Goal: Task Accomplishment & Management: Complete application form

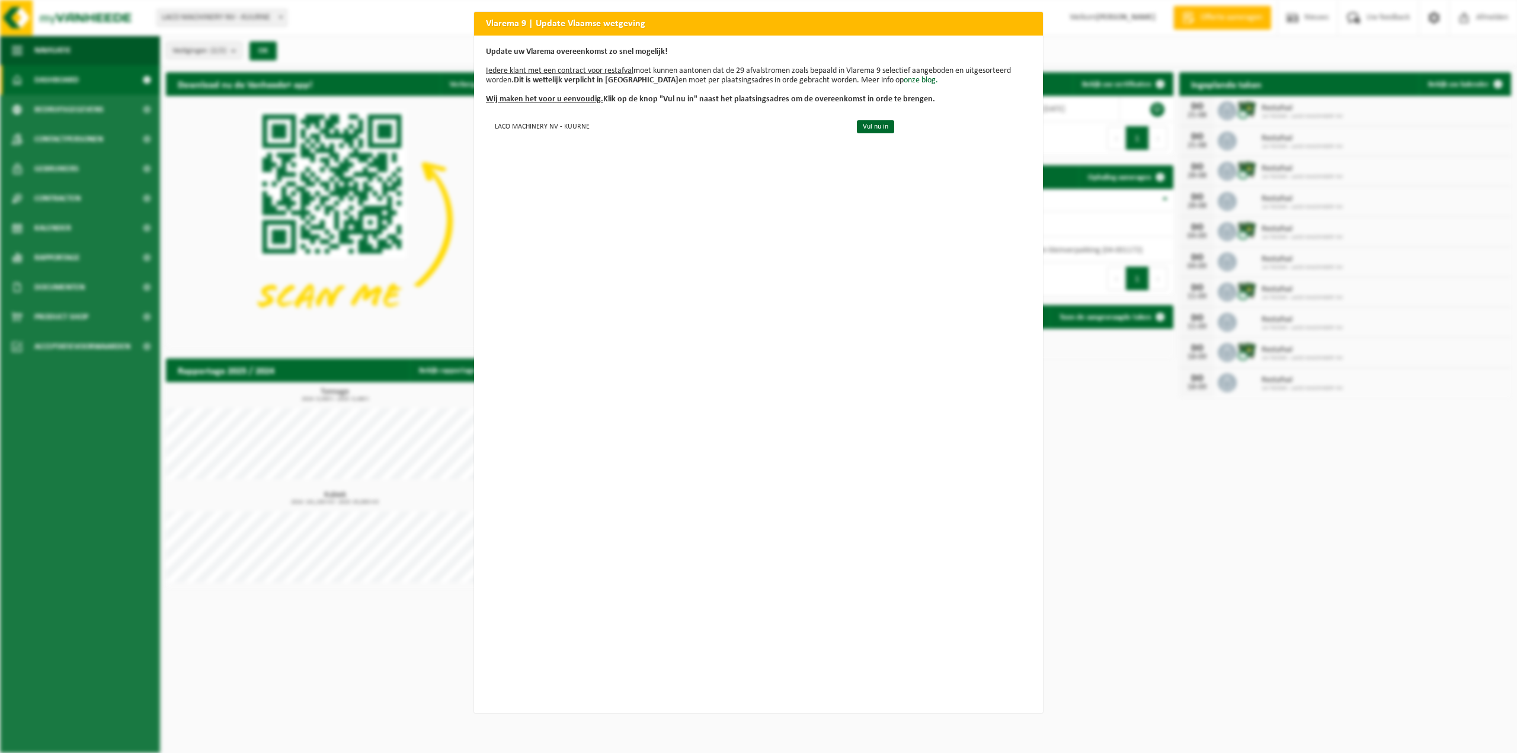
click at [1121, 36] on div "Vlarema 9 | Update Vlaamse wetgeving Update uw Vlarema overeenkomst zo snel mog…" at bounding box center [758, 376] width 1517 height 753
click at [1166, 532] on div "Vlarema 9 | Update Vlaamse wetgeving Update uw Vlarema overeenkomst zo snel mog…" at bounding box center [758, 376] width 1517 height 753
click at [1417, 35] on div "Vlarema 9 | Update Vlaamse wetgeving Update uw Vlarema overeenkomst zo snel mog…" at bounding box center [758, 376] width 1517 height 753
click at [447, 39] on div "Vlarema 9 | Update Vlaamse wetgeving Update uw Vlarema overeenkomst zo snel mog…" at bounding box center [758, 376] width 1517 height 753
click at [860, 127] on link "Vul nu in" at bounding box center [875, 126] width 37 height 13
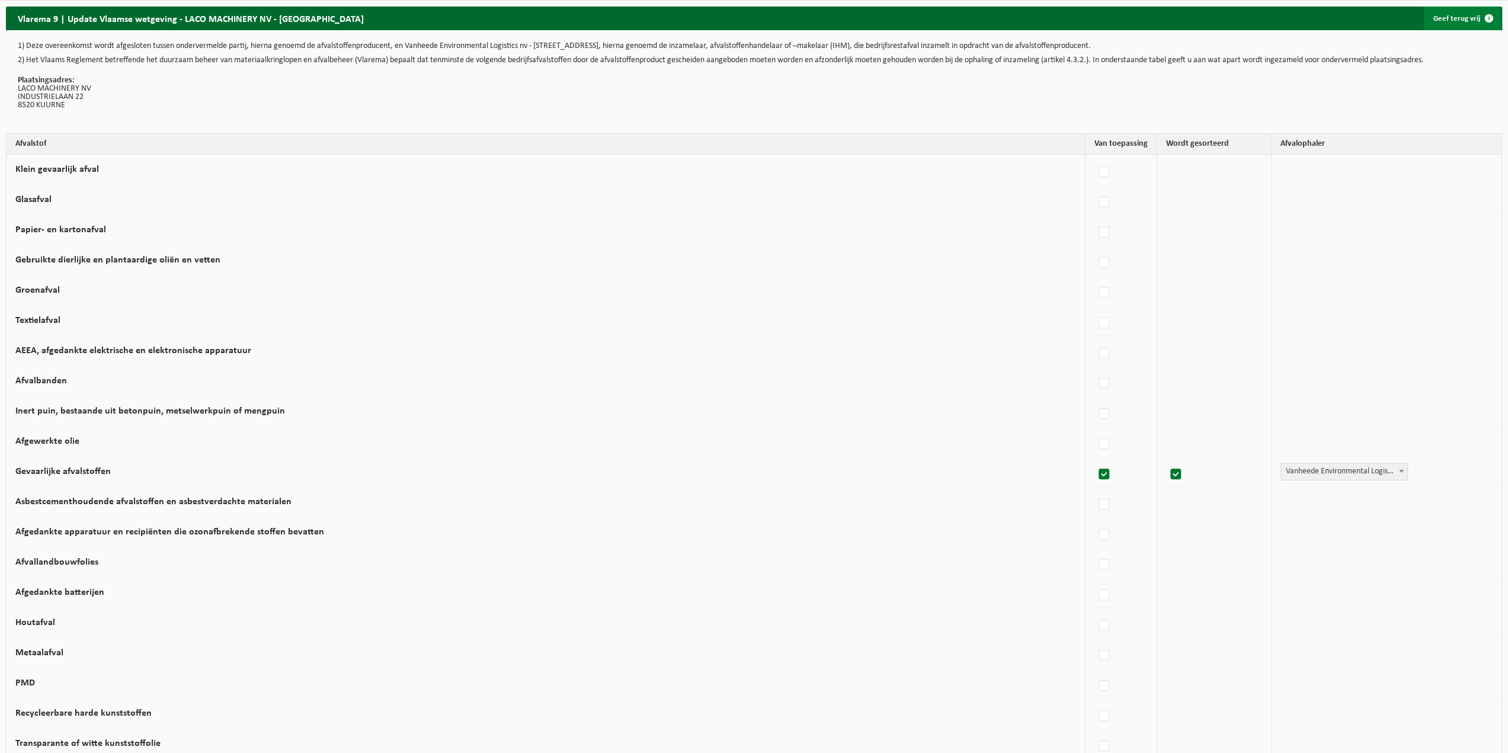
click at [1460, 20] on link "Geef terug vrij" at bounding box center [1462, 19] width 77 height 24
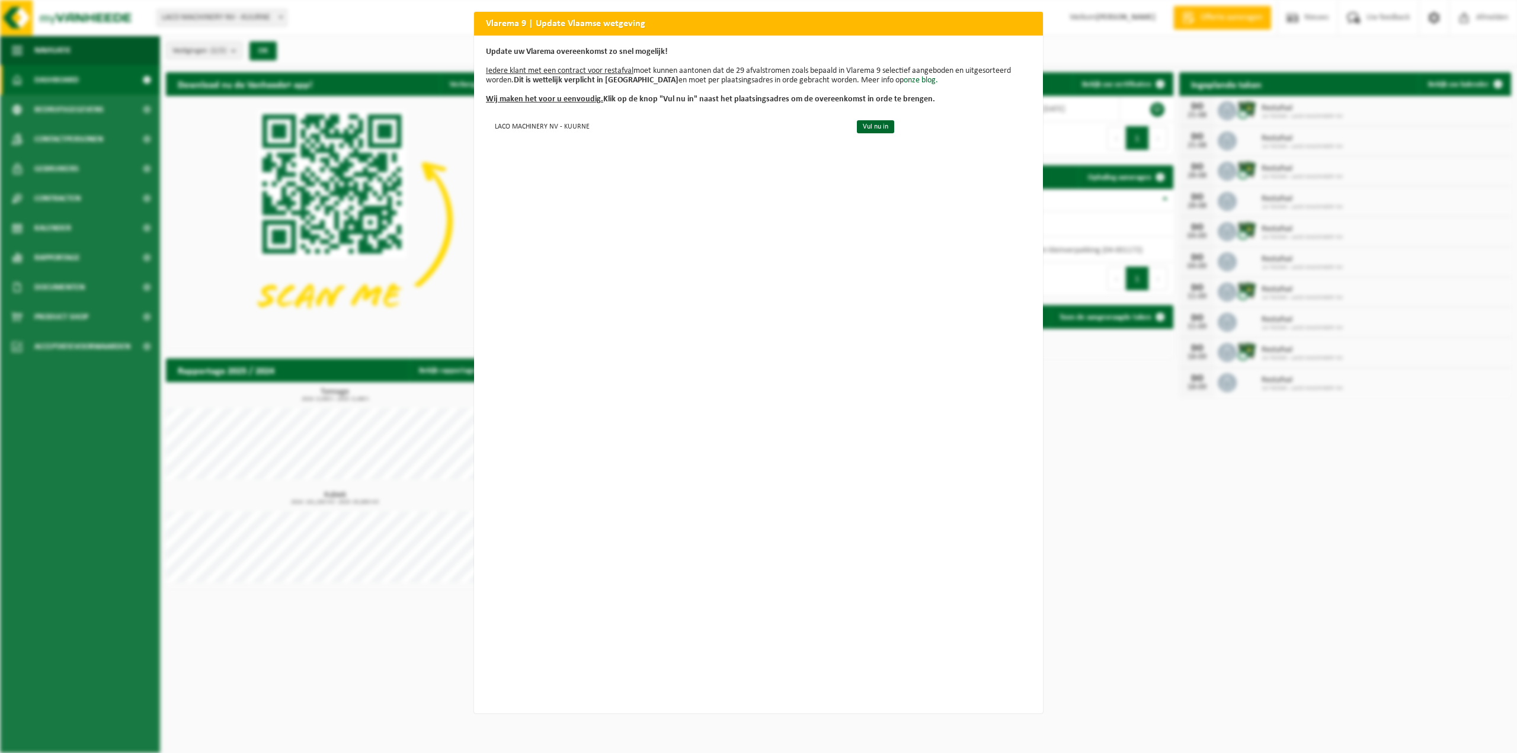
click at [1219, 15] on div "Vlarema 9 | Update Vlaamse wetgeving Update uw Vlarema overeenkomst zo snel mog…" at bounding box center [758, 376] width 1517 height 753
drag, startPoint x: 1210, startPoint y: 17, endPoint x: 1174, endPoint y: 22, distance: 37.0
click at [1184, 21] on div "Vlarema 9 | Update Vlaamse wetgeving Update uw Vlarema overeenkomst zo snel mog…" at bounding box center [758, 376] width 1517 height 753
click at [874, 129] on link "Vul nu in" at bounding box center [875, 126] width 37 height 13
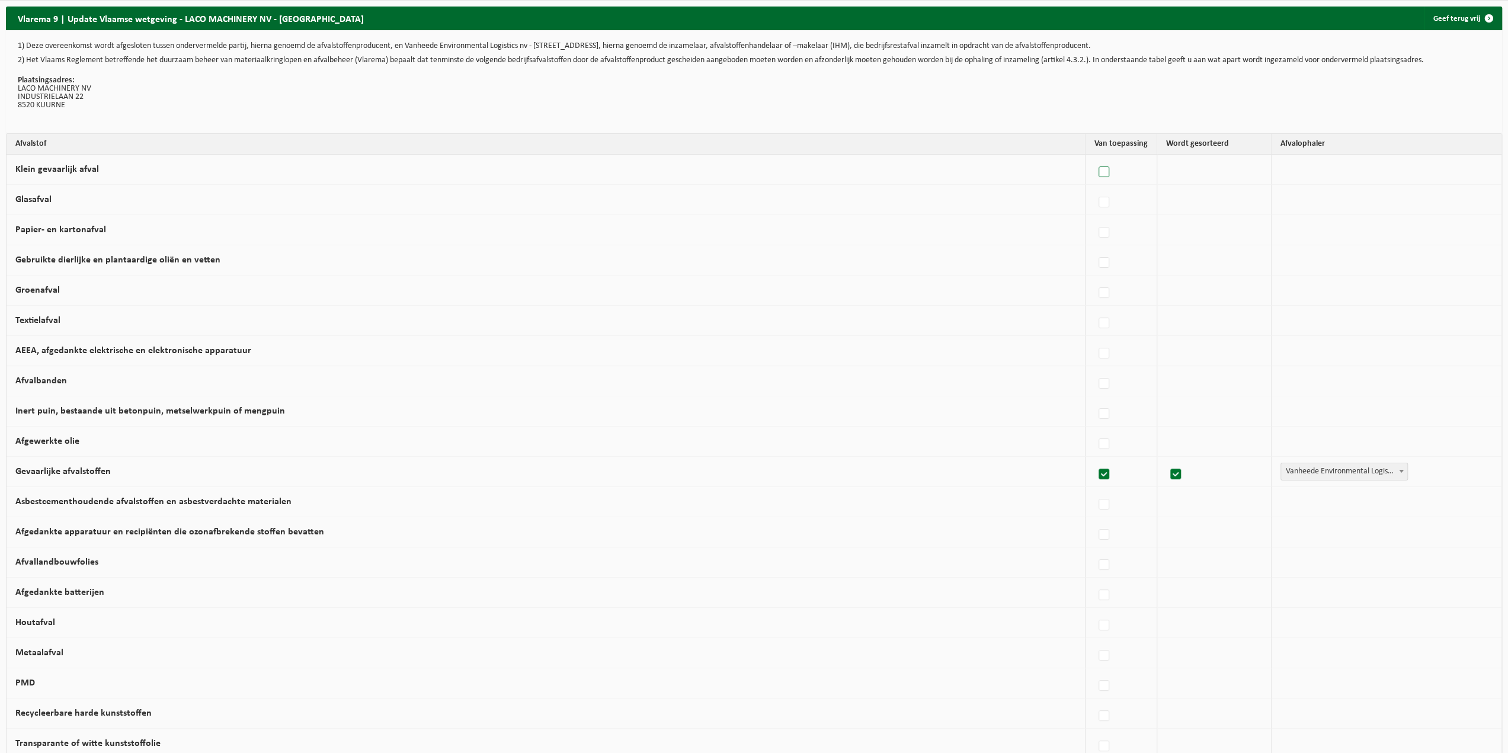
click at [1096, 169] on label at bounding box center [1104, 173] width 17 height 18
click at [1094, 158] on input "Klein gevaarlijk afval" at bounding box center [1094, 157] width 1 height 1
checkbox input "true"
click at [1094, 231] on label at bounding box center [1100, 233] width 17 height 18
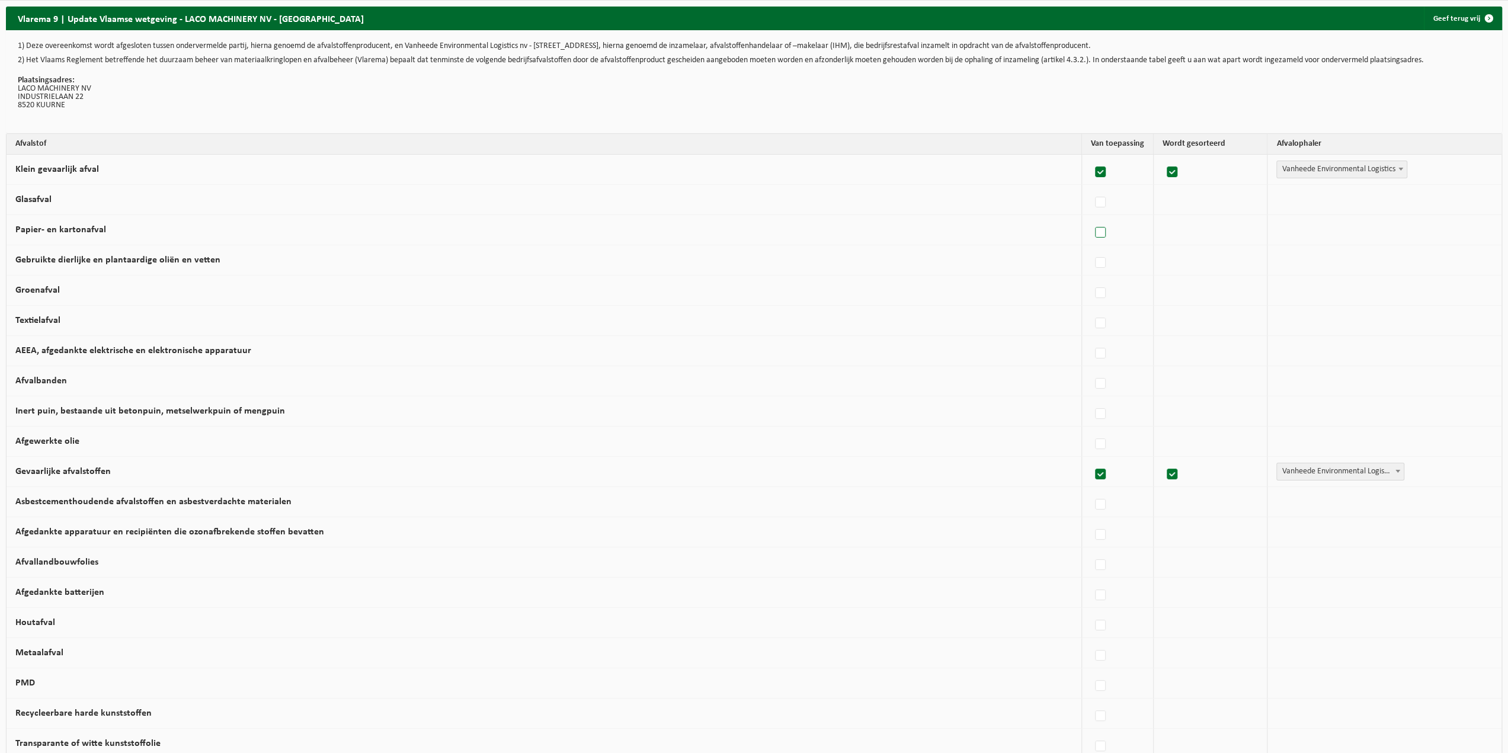
click at [1091, 218] on input "Papier- en kartonafval" at bounding box center [1090, 217] width 1 height 1
checkbox input "true"
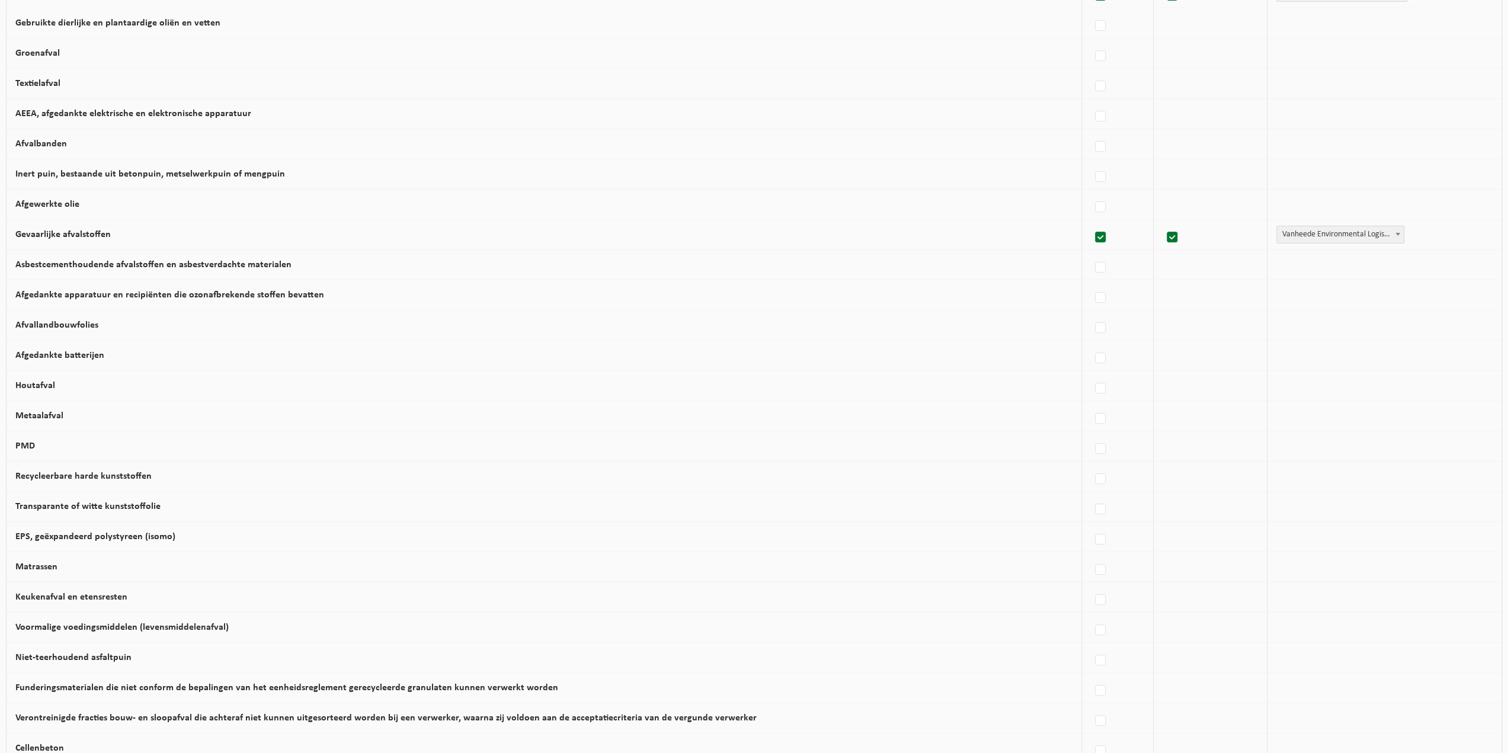
scroll to position [59, 0]
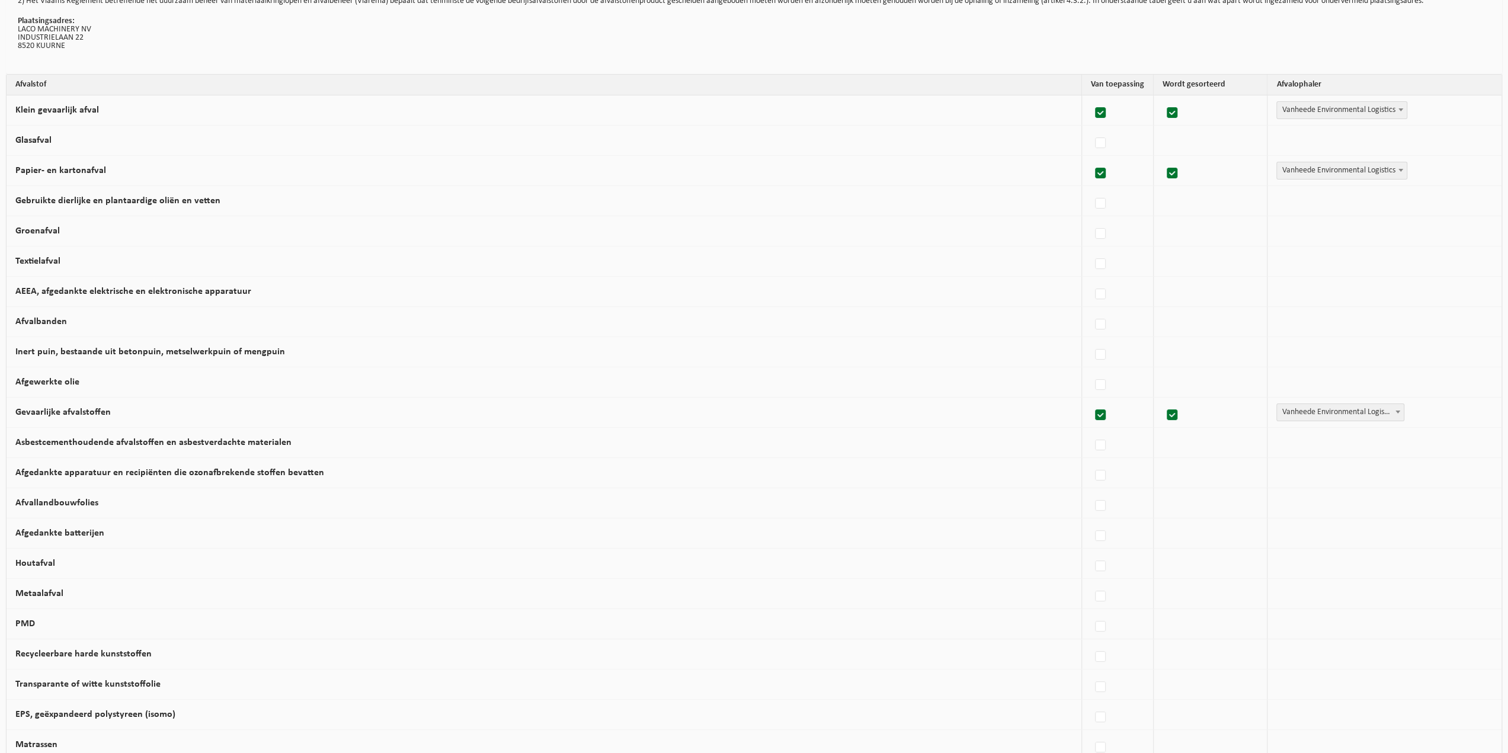
click at [1293, 178] on body "Vestiging: LACO MACHINERY NV - KUURNE LACO MACHINERY NV - KUURNE LACO MACHINERY…" at bounding box center [754, 525] width 1508 height 1168
select select "Alternatieve manier"
click at [1092, 144] on label at bounding box center [1100, 143] width 17 height 18
click at [1091, 129] on input "Glasafval" at bounding box center [1090, 128] width 1 height 1
checkbox input "true"
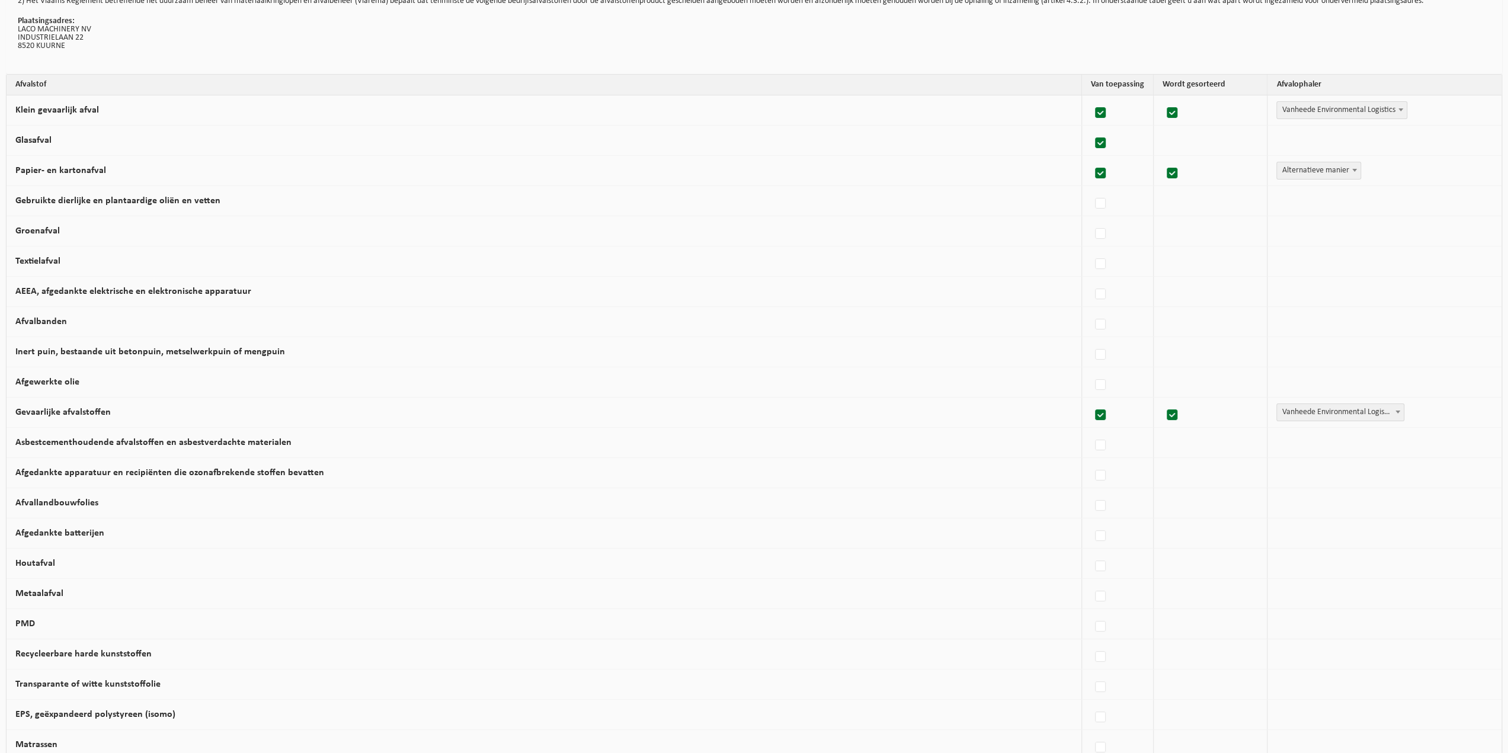
checkbox input "true"
click at [1095, 200] on label at bounding box center [1100, 204] width 17 height 18
click at [1091, 189] on input "Gebruikte dierlijke en plantaardige oliën en vetten" at bounding box center [1090, 188] width 1 height 1
checkbox input "true"
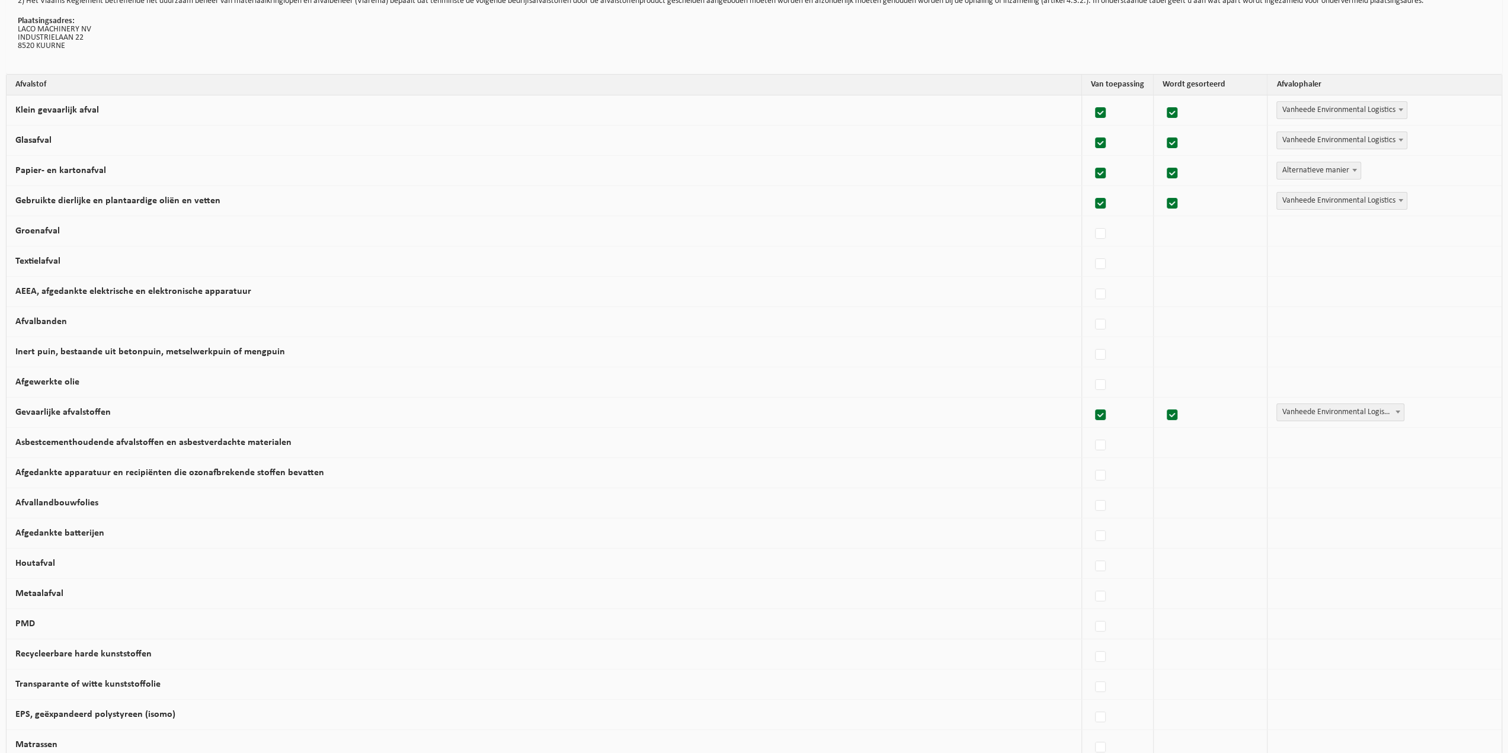
click at [1341, 200] on span "Vanheede Environmental Logistics" at bounding box center [1342, 201] width 130 height 17
select select "Alternatieve manier"
click at [1092, 232] on label at bounding box center [1100, 234] width 17 height 18
click at [1091, 219] on input "Groenafval" at bounding box center [1090, 219] width 1 height 1
checkbox input "true"
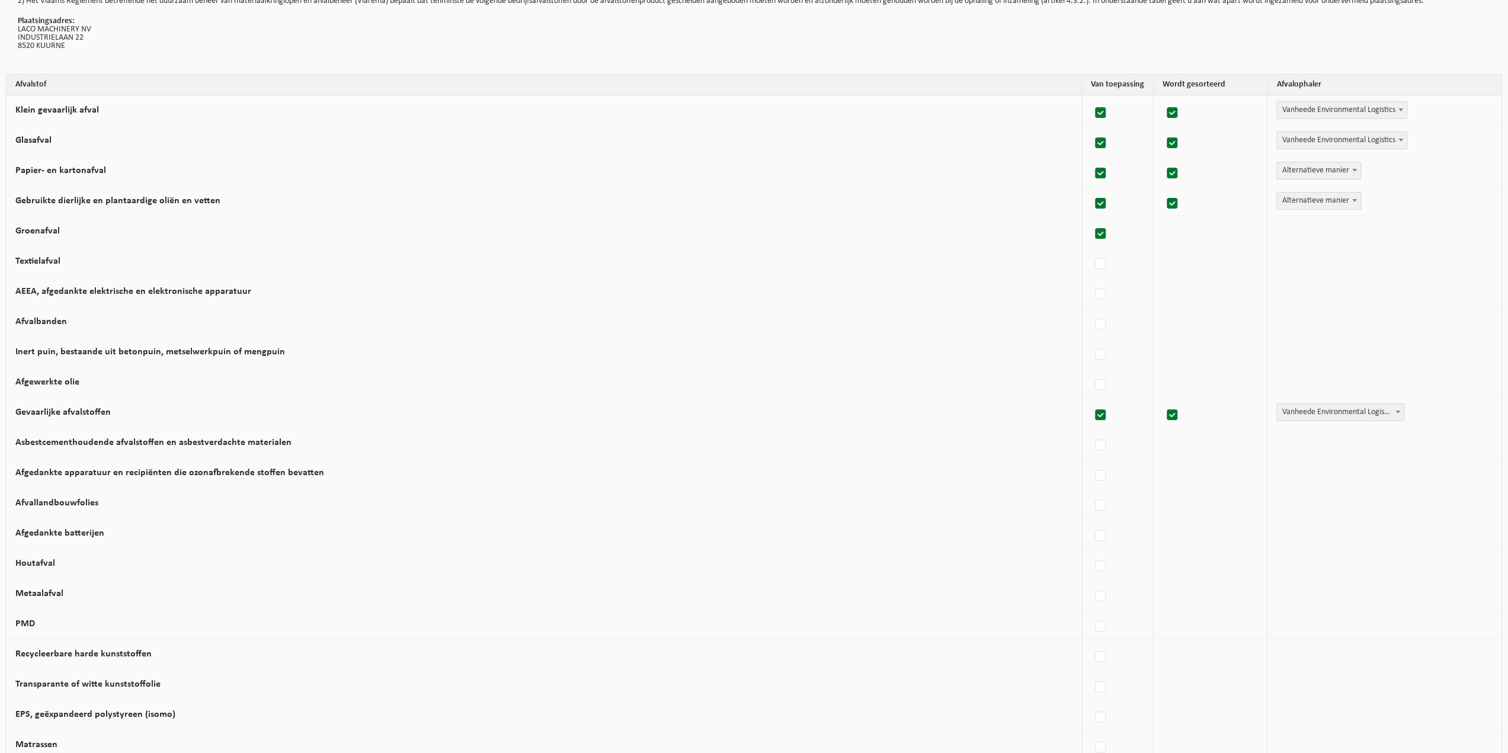
checkbox input "true"
click at [1092, 232] on label at bounding box center [1100, 234] width 17 height 18
click at [1091, 219] on input "Groenafval" at bounding box center [1090, 219] width 1 height 1
checkbox input "false"
click at [1092, 259] on label at bounding box center [1100, 264] width 17 height 18
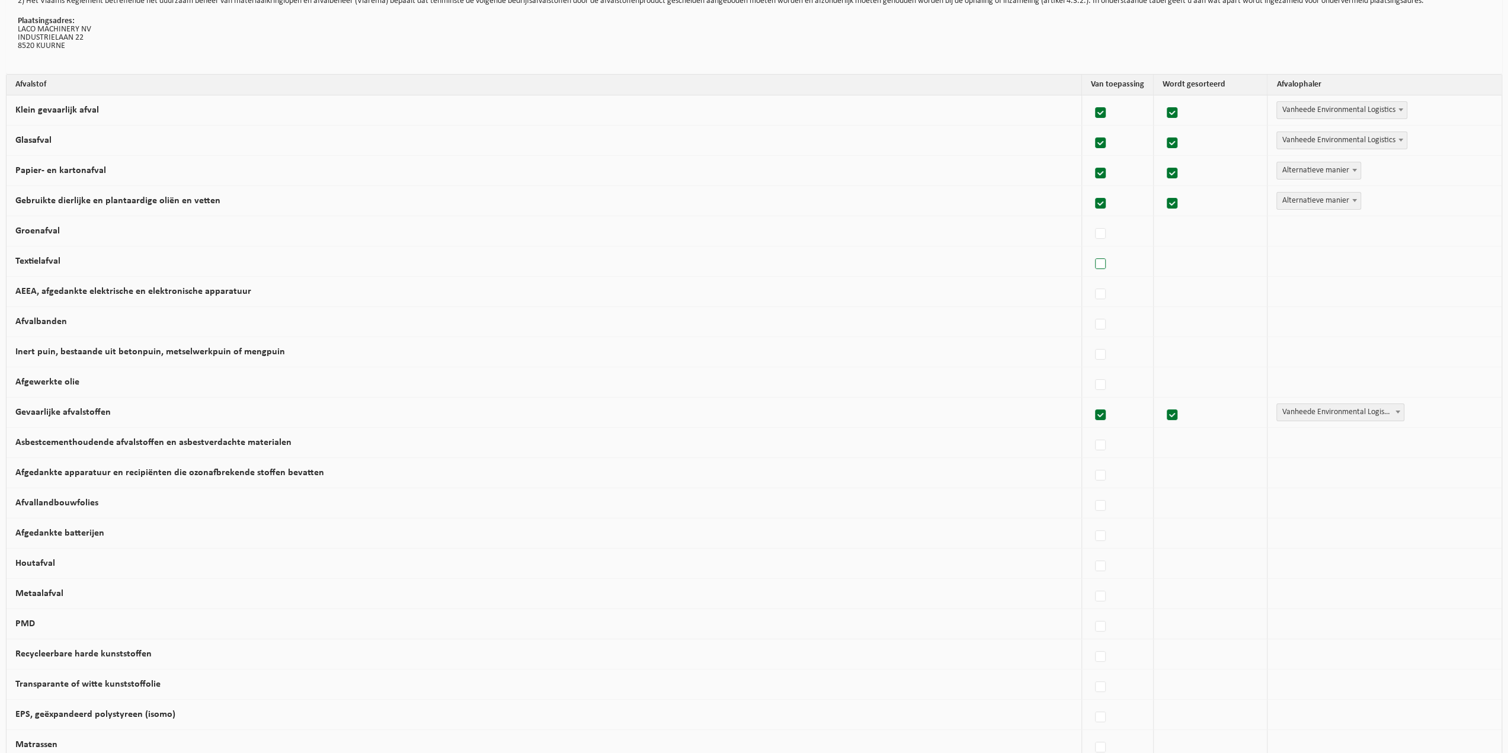
click at [1091, 249] on input "Textielafval" at bounding box center [1090, 249] width 1 height 1
checkbox input "true"
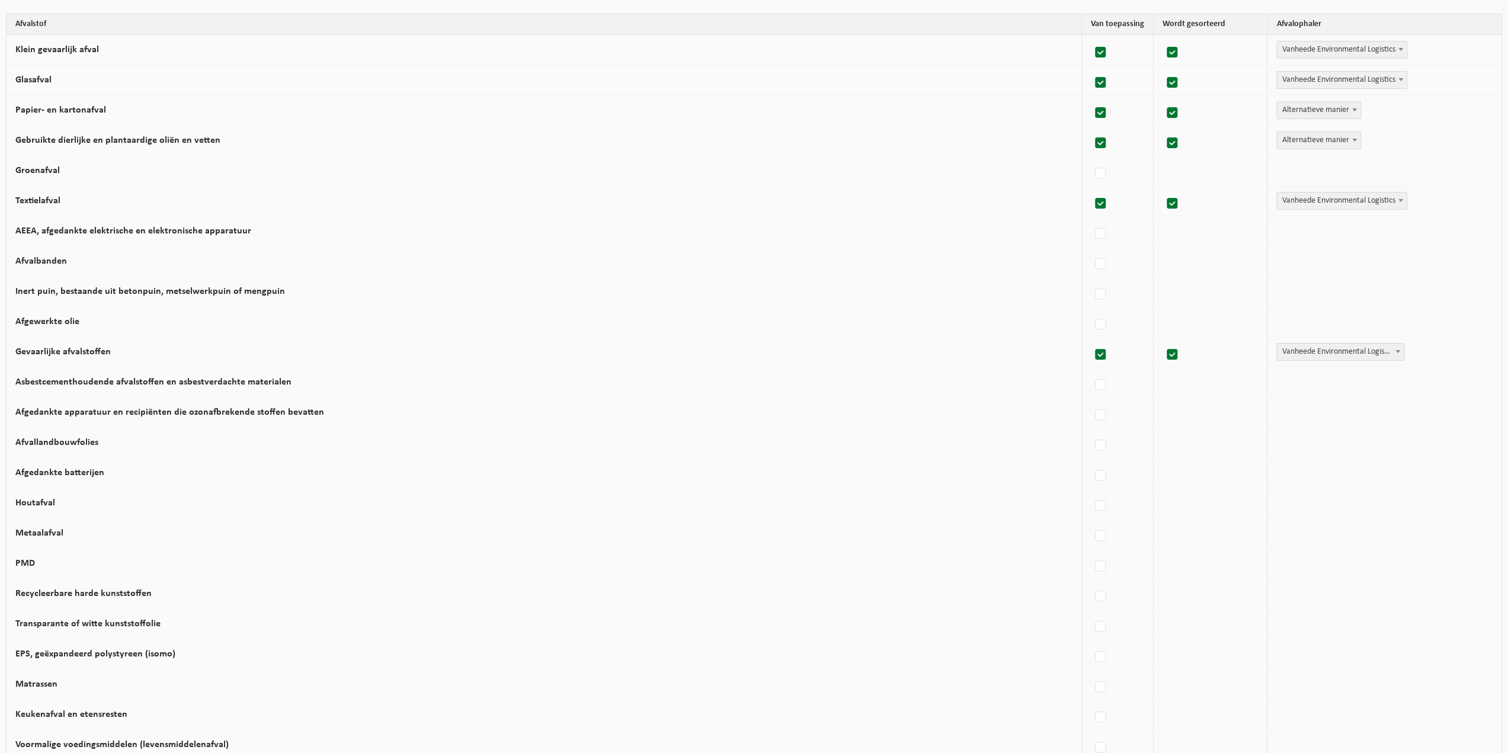
scroll to position [237, 0]
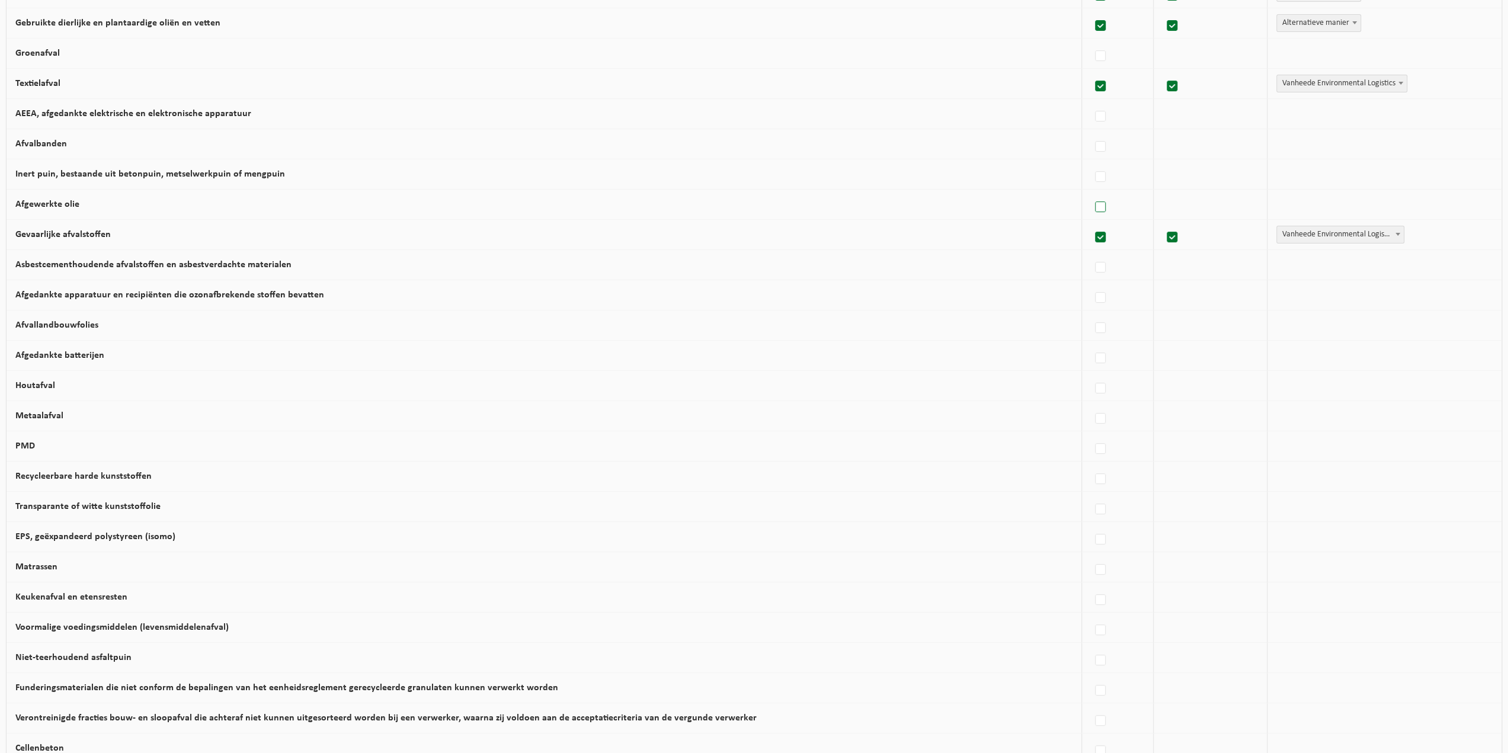
click at [1092, 201] on label at bounding box center [1100, 207] width 17 height 18
click at [1091, 193] on input "Afgewerkte olie" at bounding box center [1090, 192] width 1 height 1
checkbox input "true"
click at [1287, 203] on span "Vanheede Environmental Logistics" at bounding box center [1342, 204] width 130 height 17
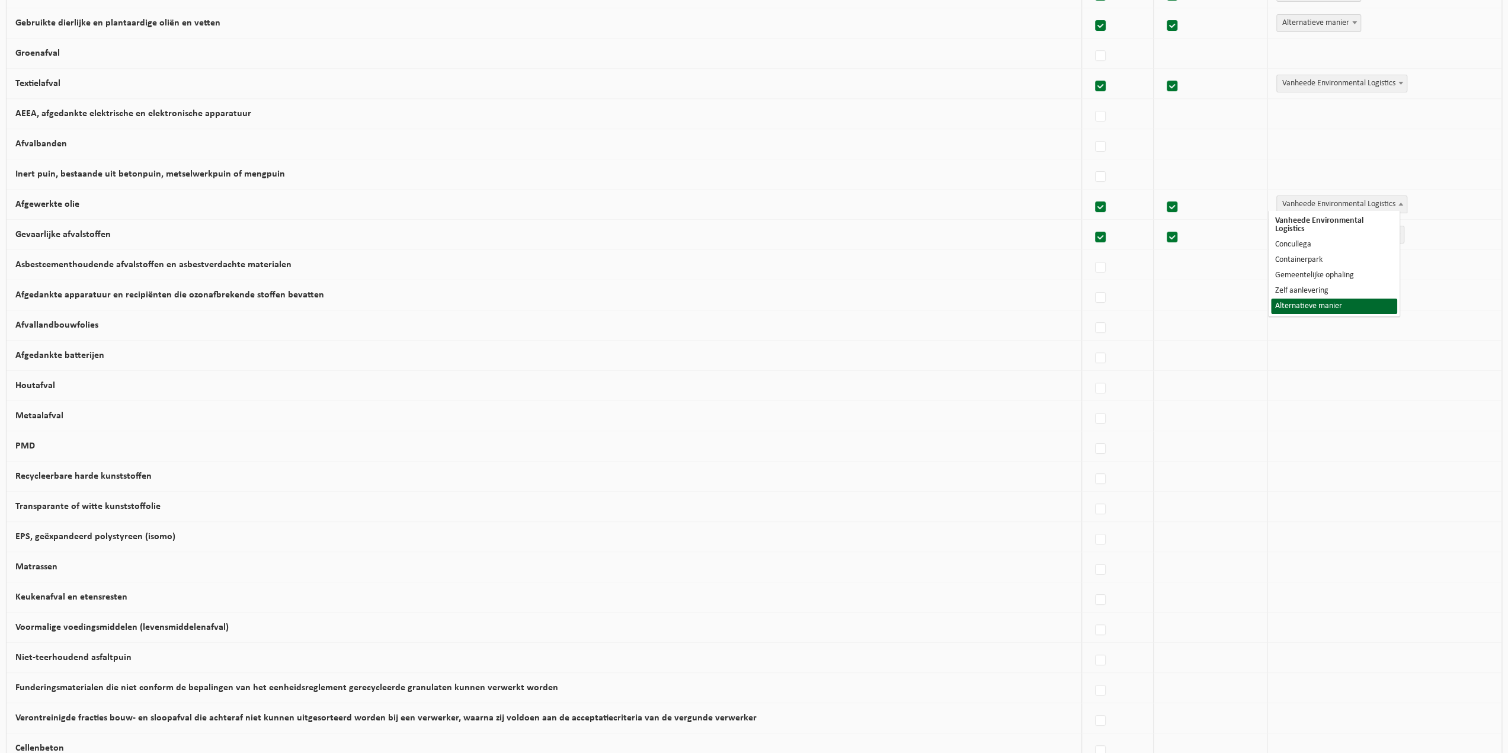
select select "Alternatieve manier"
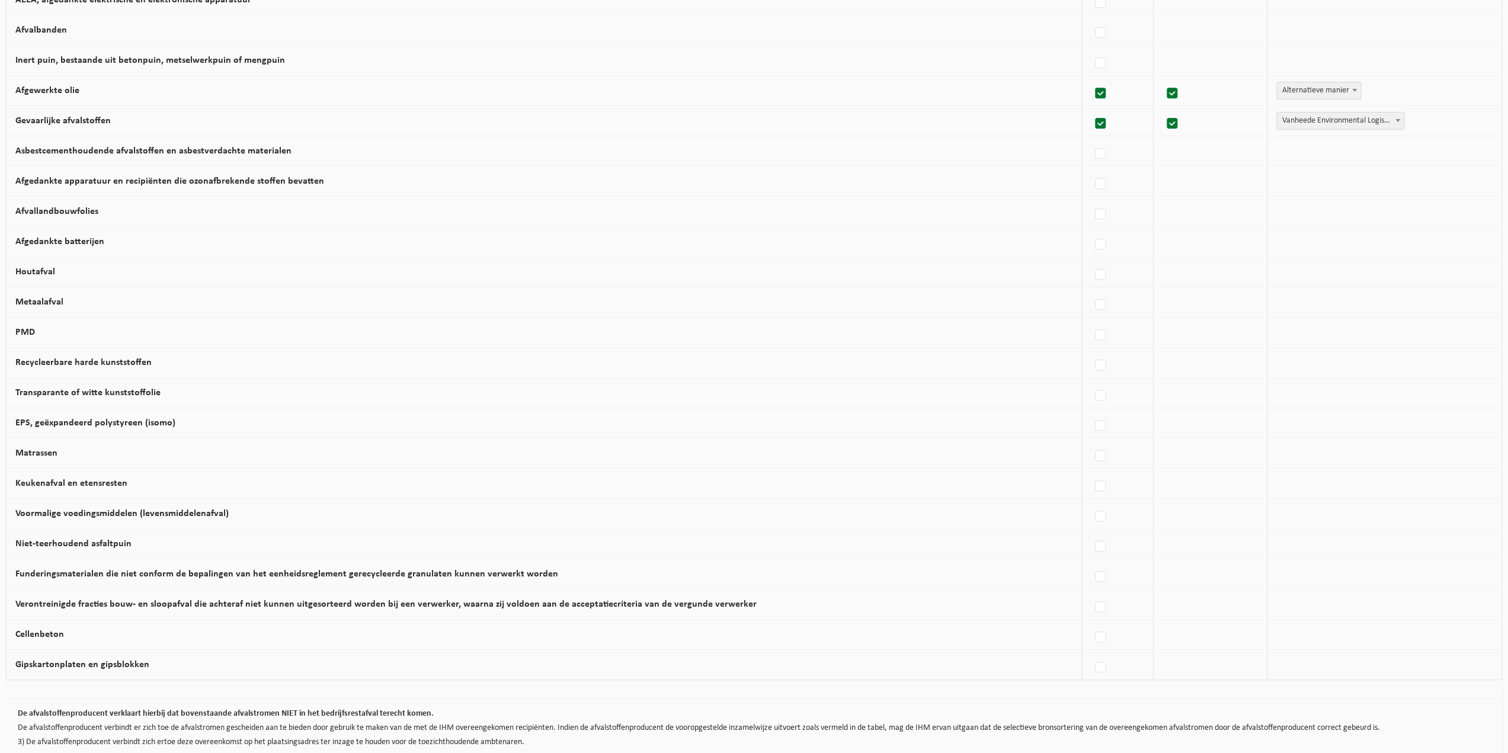
scroll to position [355, 0]
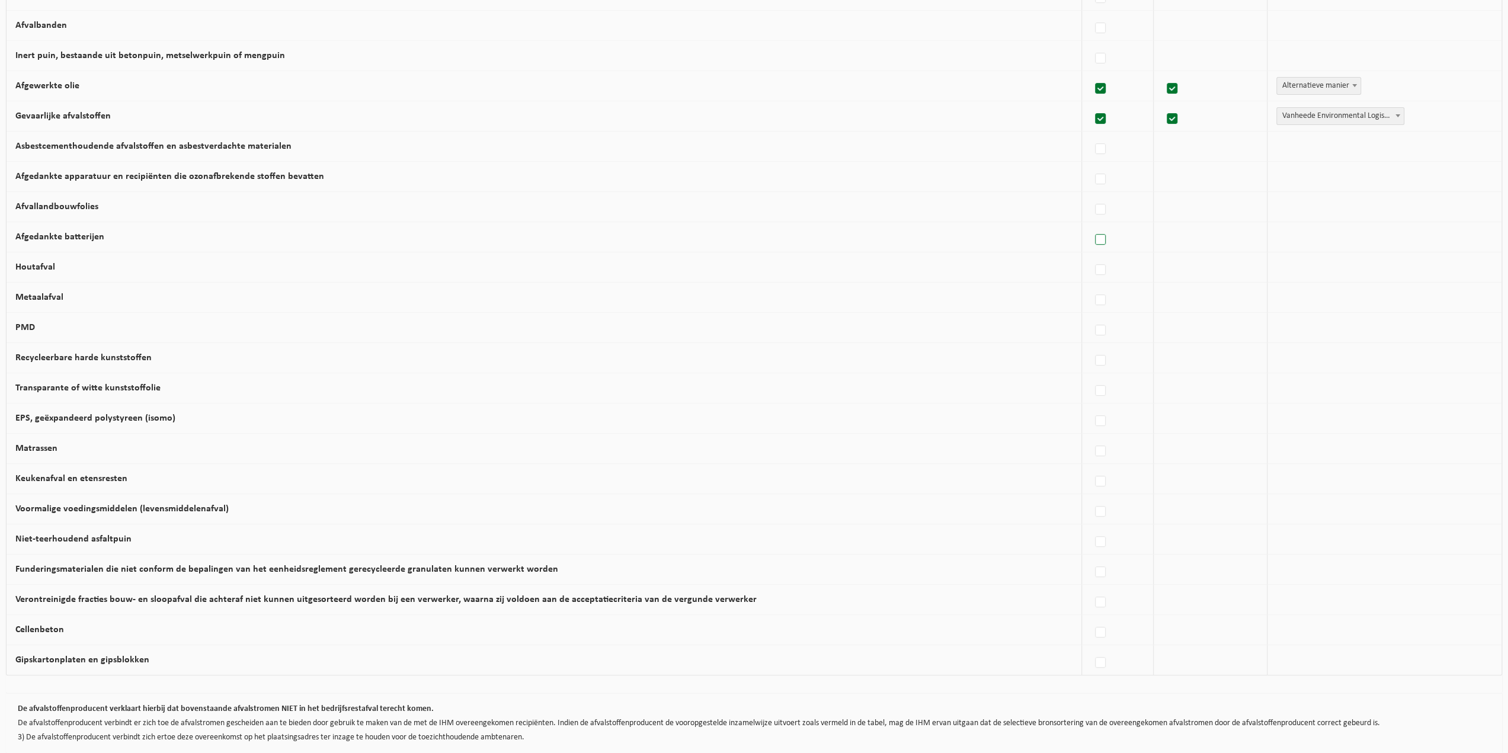
click at [1092, 236] on label at bounding box center [1100, 240] width 17 height 18
click at [1091, 225] on input "Afgedankte batterijen" at bounding box center [1090, 225] width 1 height 1
checkbox input "true"
click at [1290, 236] on span "Vanheede Environmental Logistics" at bounding box center [1342, 237] width 130 height 17
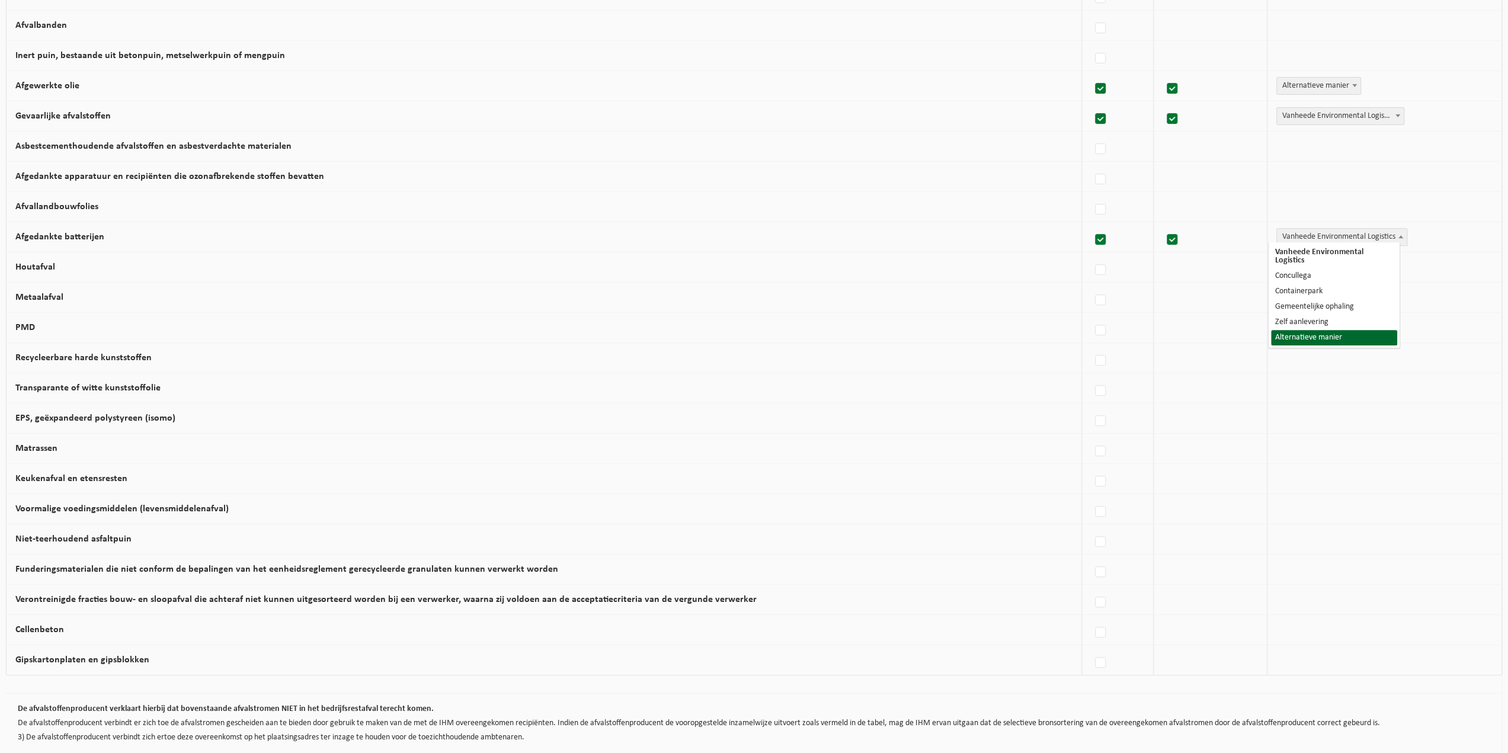
select select "Alternatieve manier"
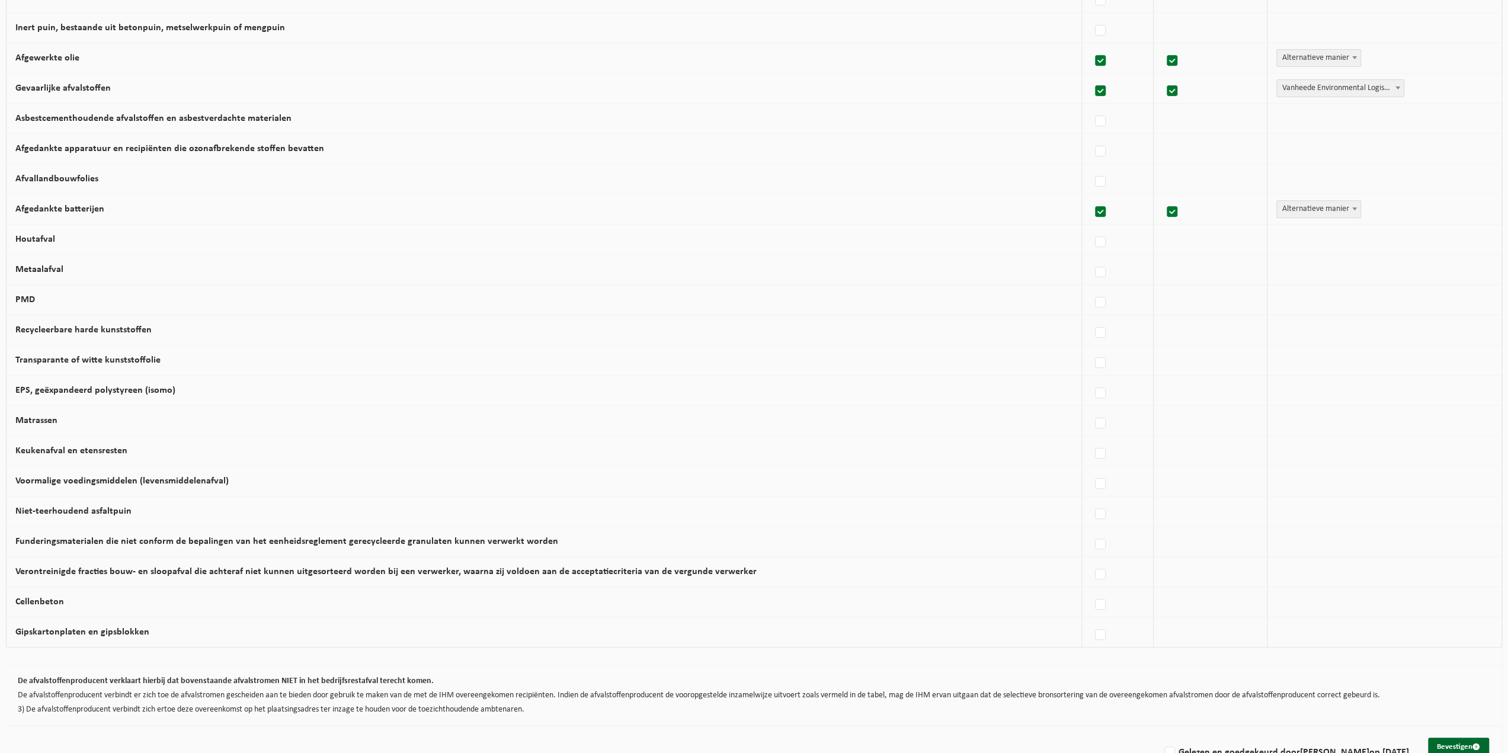
scroll to position [409, 0]
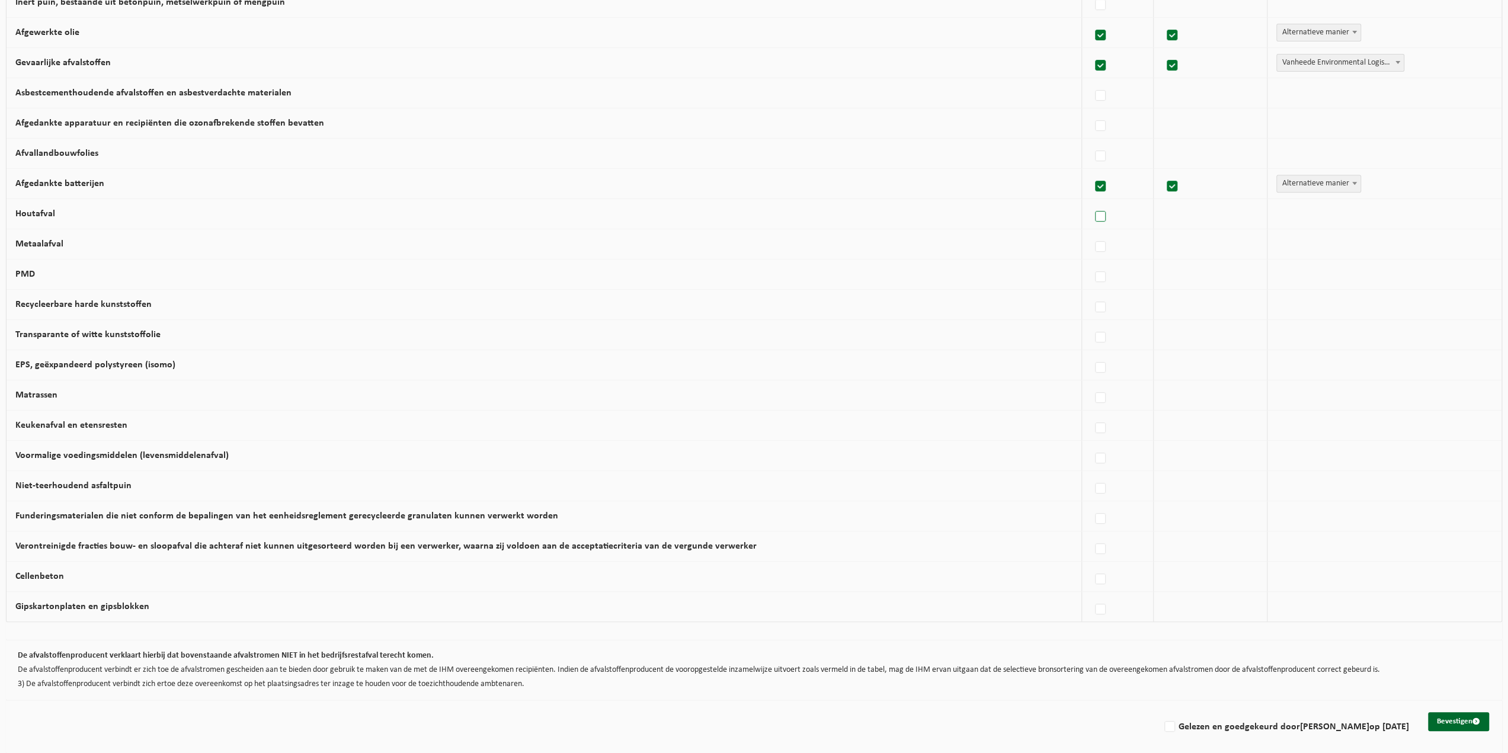
click at [1098, 215] on label at bounding box center [1100, 217] width 17 height 18
click at [1091, 202] on input "Houtafval" at bounding box center [1090, 201] width 1 height 1
checkbox input "true"
click at [1092, 243] on label at bounding box center [1100, 247] width 17 height 18
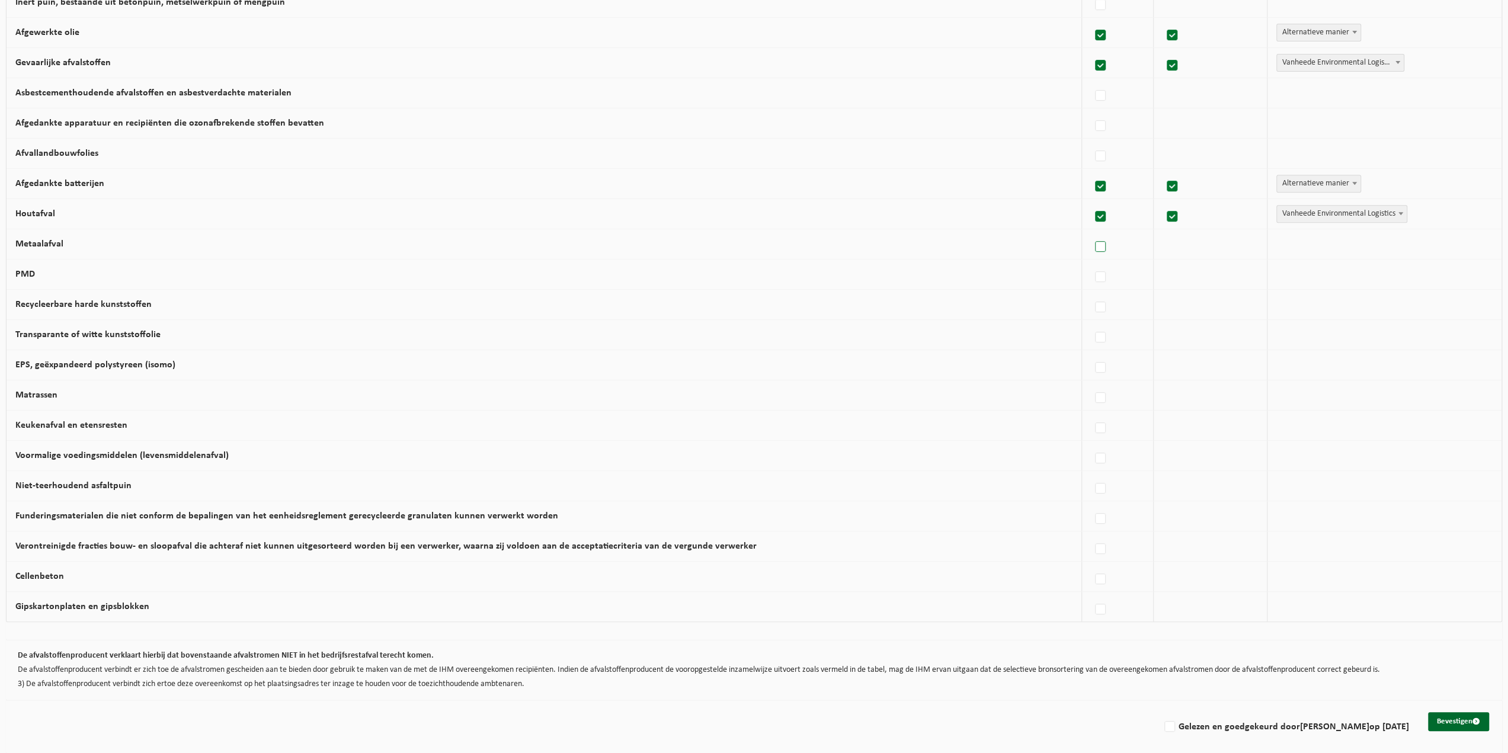
click at [1091, 232] on input "Metaalafval" at bounding box center [1090, 232] width 1 height 1
checkbox input "true"
click at [1326, 245] on span "Vanheede Environmental Logistics" at bounding box center [1342, 244] width 130 height 17
select select "Alternatieve manier"
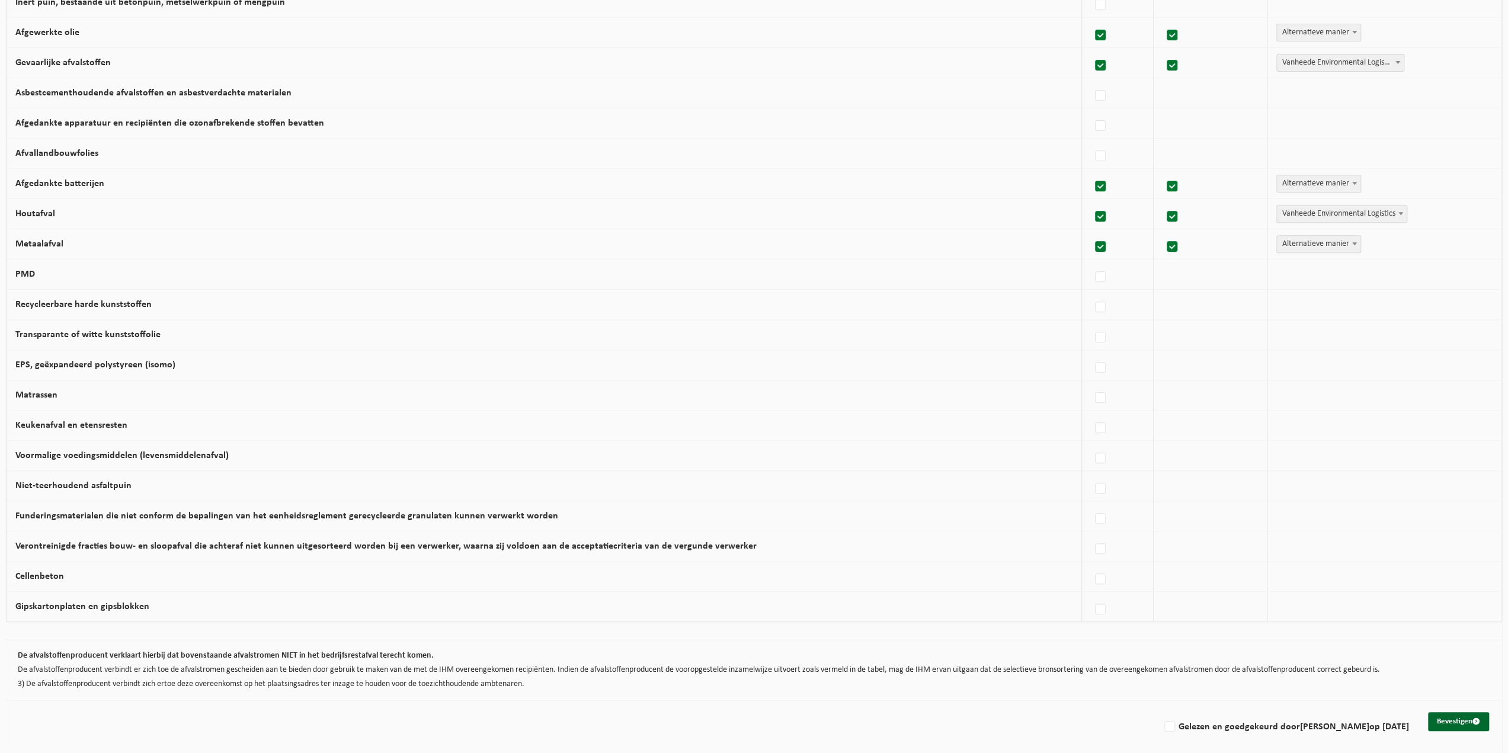
click at [1282, 212] on span "Vanheede Environmental Logistics" at bounding box center [1342, 214] width 130 height 17
select select "Alternatieve manier"
click at [1092, 270] on label at bounding box center [1100, 277] width 17 height 18
click at [1090, 262] on input "PMD" at bounding box center [1090, 262] width 1 height 1
checkbox input "true"
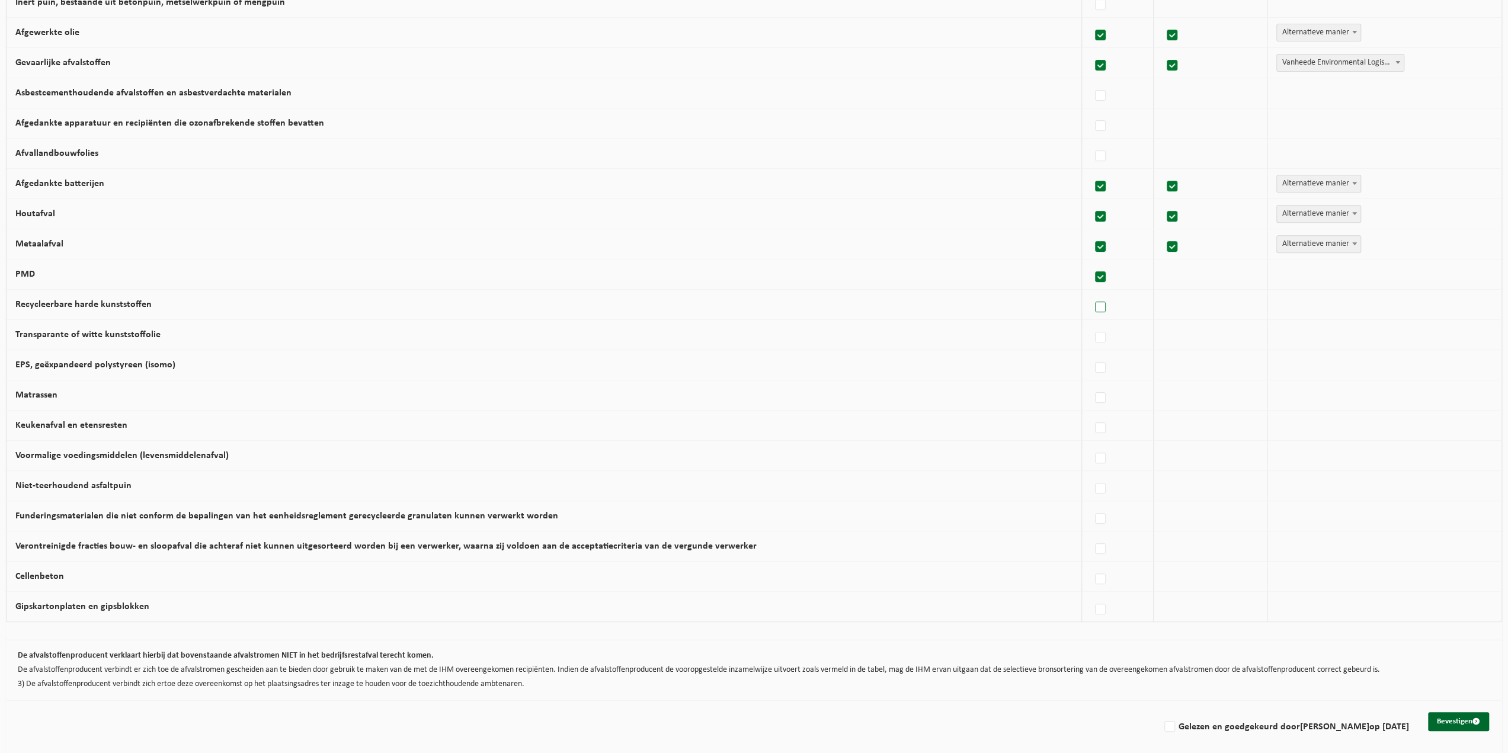
checkbox input "true"
click at [395, 431] on td "Keukenafval en etensresten" at bounding box center [544, 426] width 1075 height 30
click at [1093, 422] on label at bounding box center [1100, 428] width 17 height 18
click at [1091, 414] on input "Keukenafval en etensresten" at bounding box center [1090, 413] width 1 height 1
checkbox input "true"
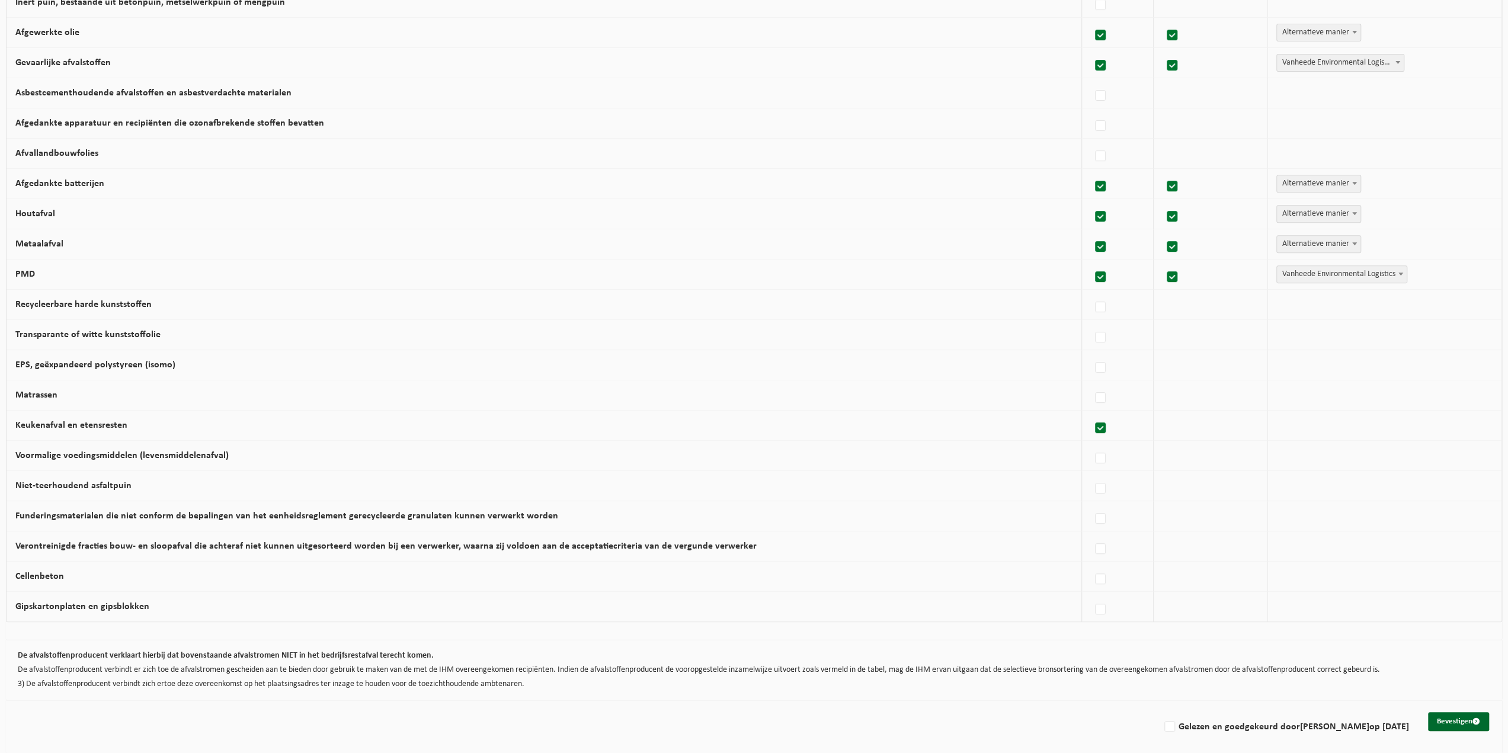
checkbox input "true"
click at [1092, 455] on label at bounding box center [1100, 459] width 17 height 18
click at [1091, 444] on input "Voormalige voedingsmiddelen (levensmiddelenafval)" at bounding box center [1090, 443] width 1 height 1
checkbox input "true"
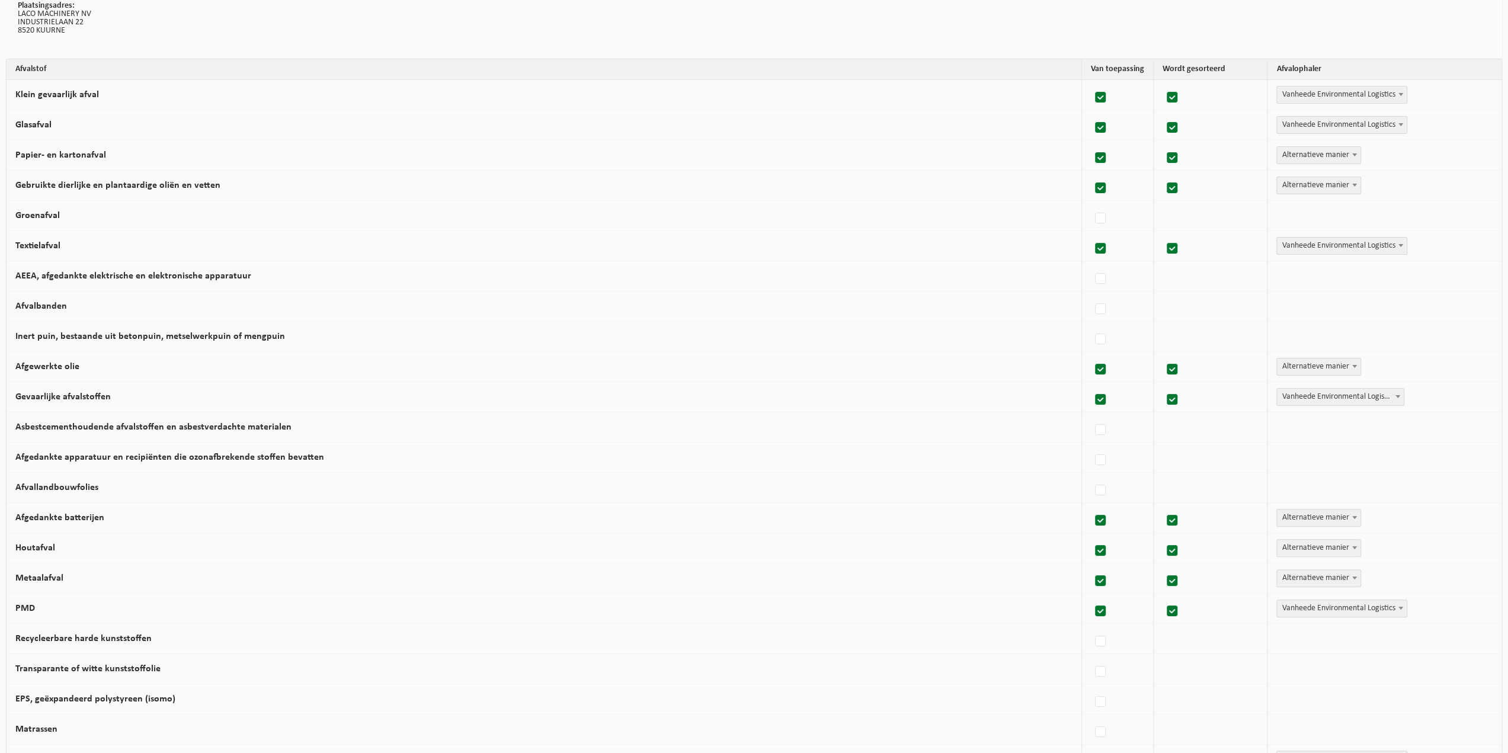
scroll to position [0, 0]
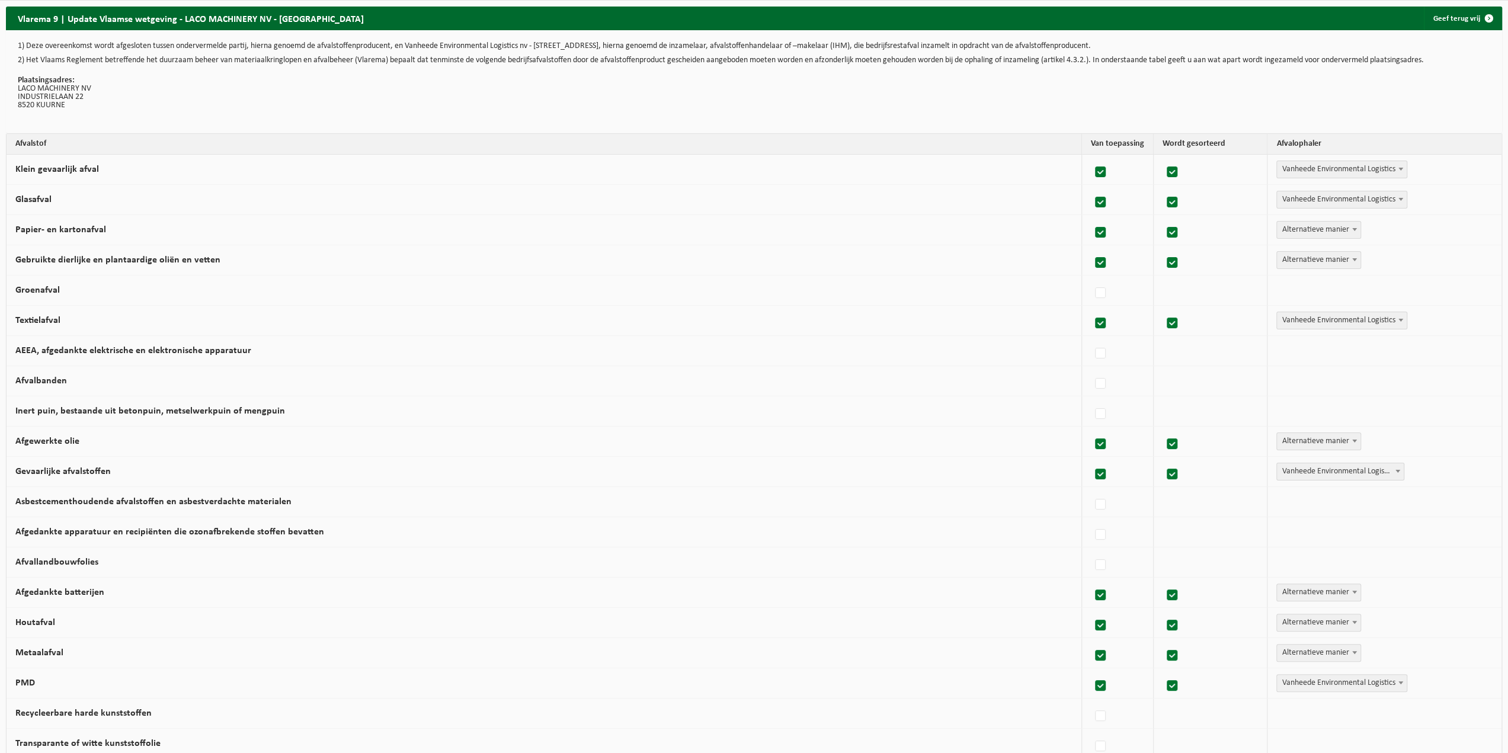
click at [1164, 169] on label at bounding box center [1172, 173] width 17 height 18
click at [1162, 158] on input "checkbox" at bounding box center [1162, 157] width 1 height 1
click at [1164, 171] on label at bounding box center [1172, 173] width 17 height 18
click at [1162, 158] on input "checkbox" at bounding box center [1162, 157] width 1 height 1
click at [1164, 171] on label at bounding box center [1172, 173] width 17 height 18
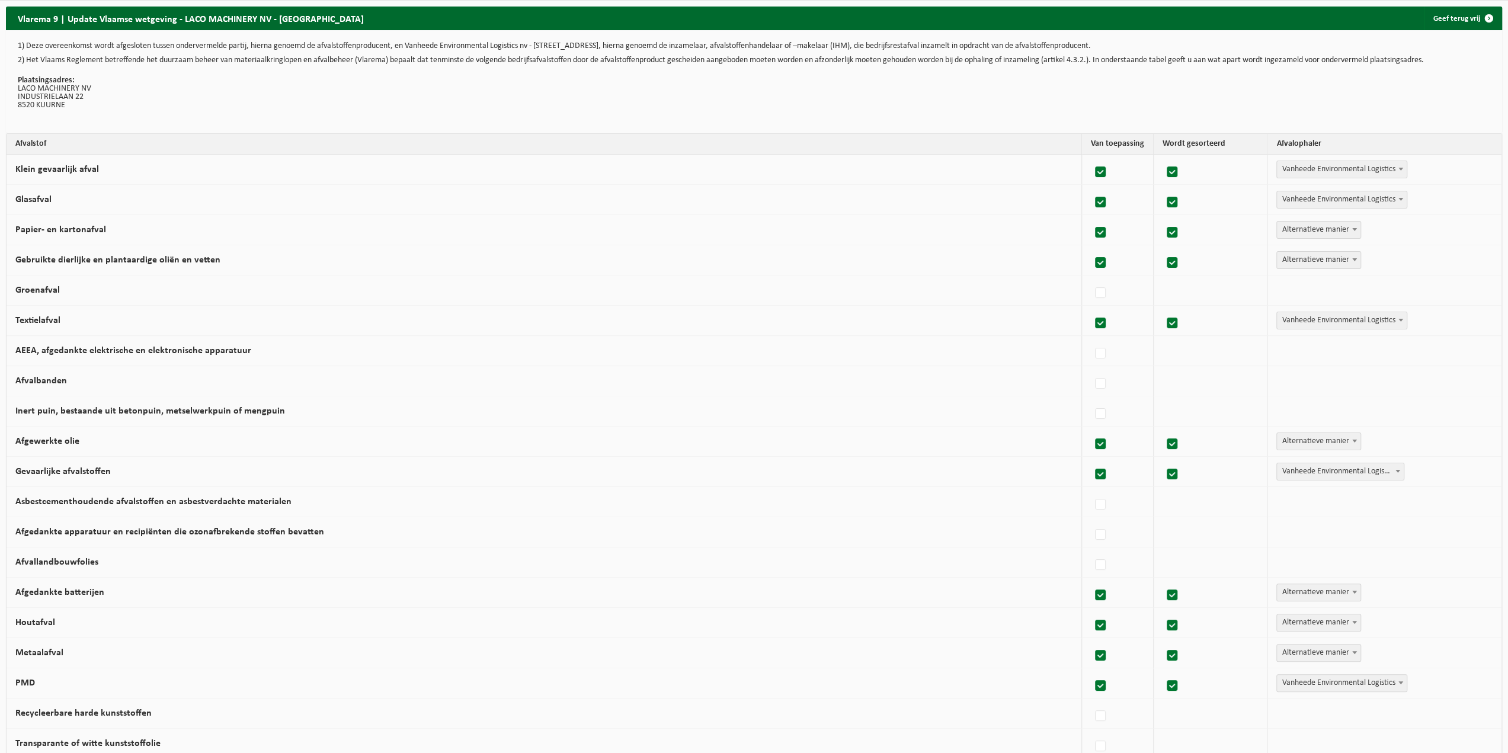
click at [1162, 158] on input "checkbox" at bounding box center [1162, 157] width 1 height 1
click at [1164, 171] on label at bounding box center [1172, 173] width 17 height 18
click at [1162, 158] on input "checkbox" at bounding box center [1162, 157] width 1 height 1
checkbox input "true"
click at [1092, 169] on label at bounding box center [1100, 173] width 17 height 18
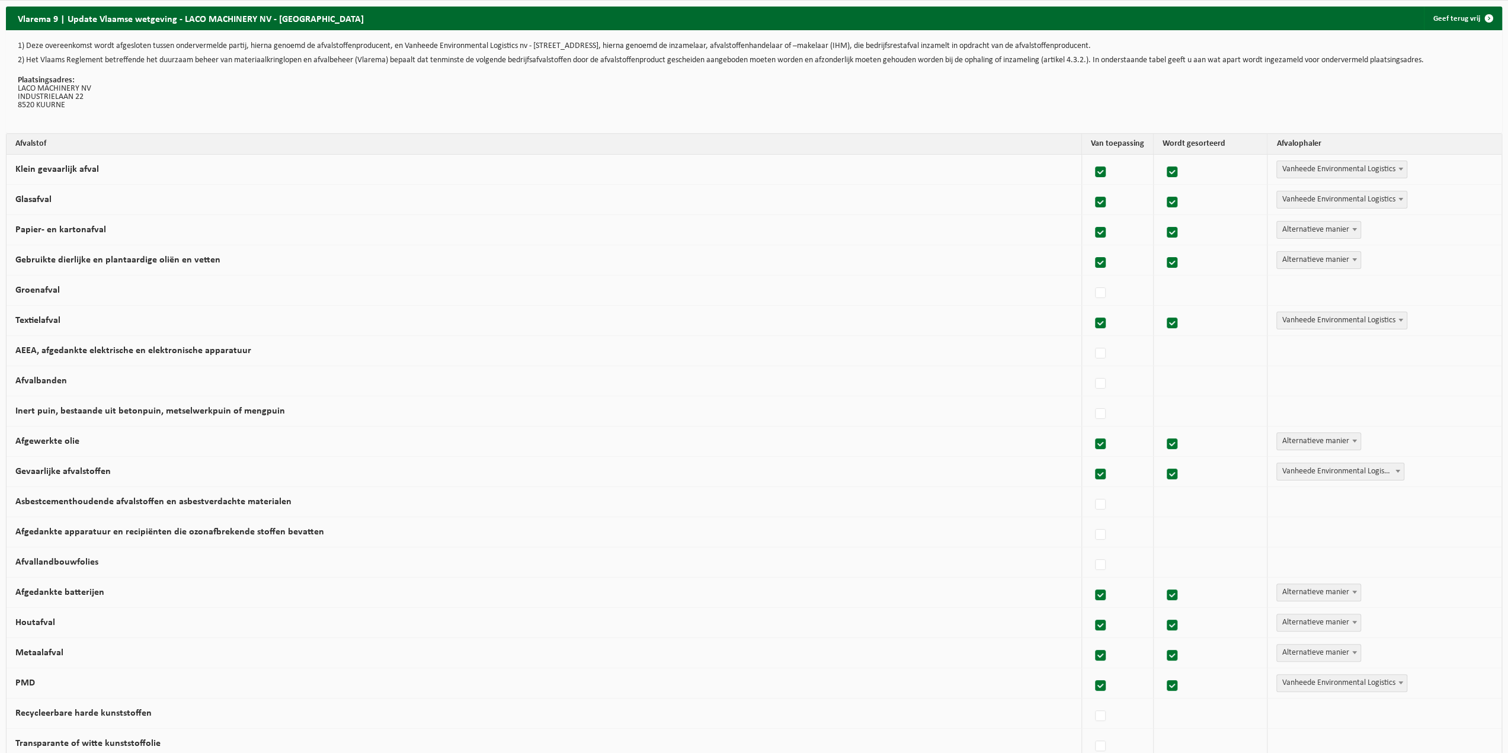
click at [1091, 158] on input "Klein gevaarlijk afval" at bounding box center [1090, 157] width 1 height 1
checkbox input "false"
click at [1092, 198] on label at bounding box center [1100, 203] width 17 height 18
click at [1091, 188] on input "Glasafval" at bounding box center [1090, 187] width 1 height 1
checkbox input "false"
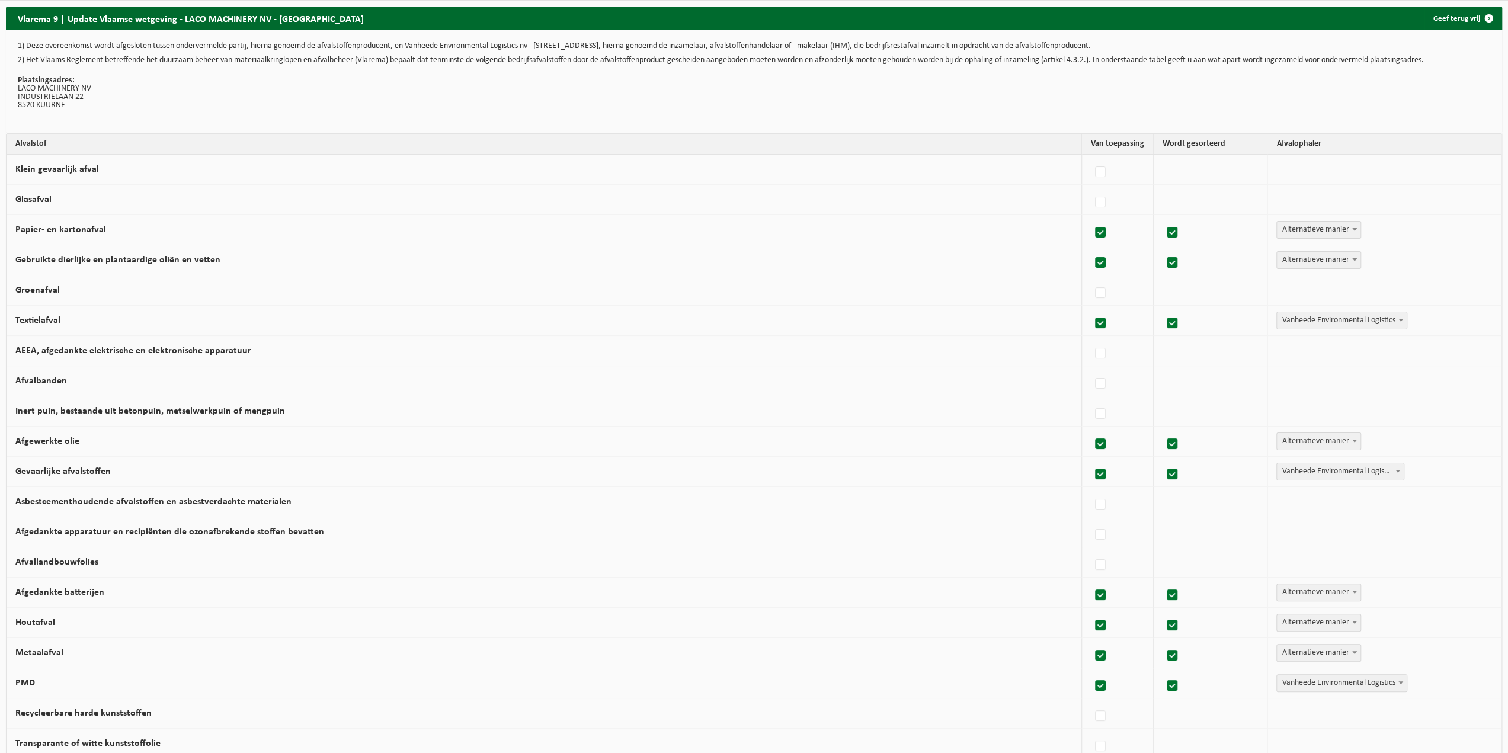
click at [1092, 229] on label at bounding box center [1100, 233] width 17 height 18
click at [1091, 218] on input "Papier- en kartonafval" at bounding box center [1090, 217] width 1 height 1
checkbox input "false"
click at [1092, 262] on label at bounding box center [1100, 263] width 17 height 18
click at [1091, 248] on input "Gebruikte dierlijke en plantaardige oliën en vetten" at bounding box center [1090, 248] width 1 height 1
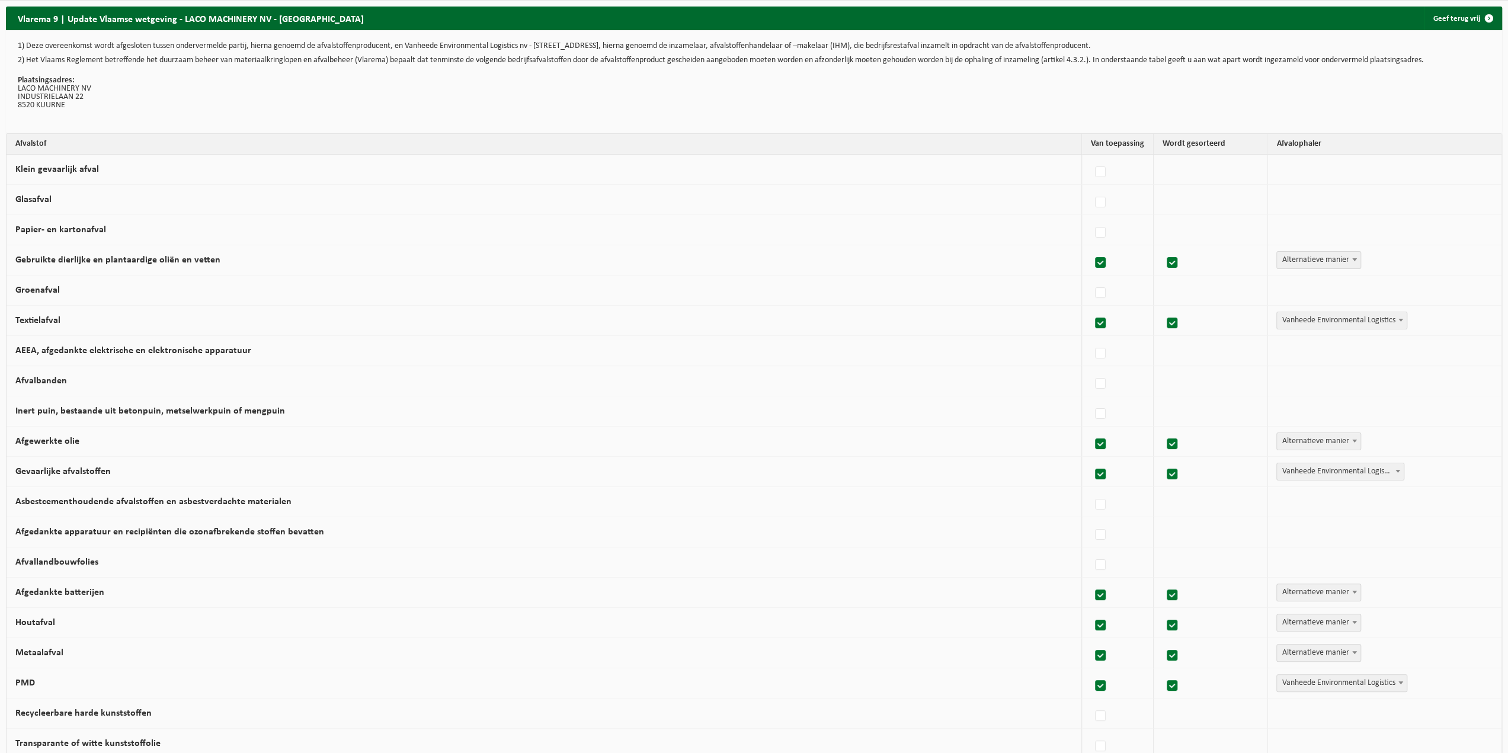
checkbox input "false"
click at [1092, 230] on label at bounding box center [1100, 233] width 17 height 18
click at [1091, 218] on input "Papier- en kartonafval" at bounding box center [1090, 217] width 1 height 1
checkbox input "true"
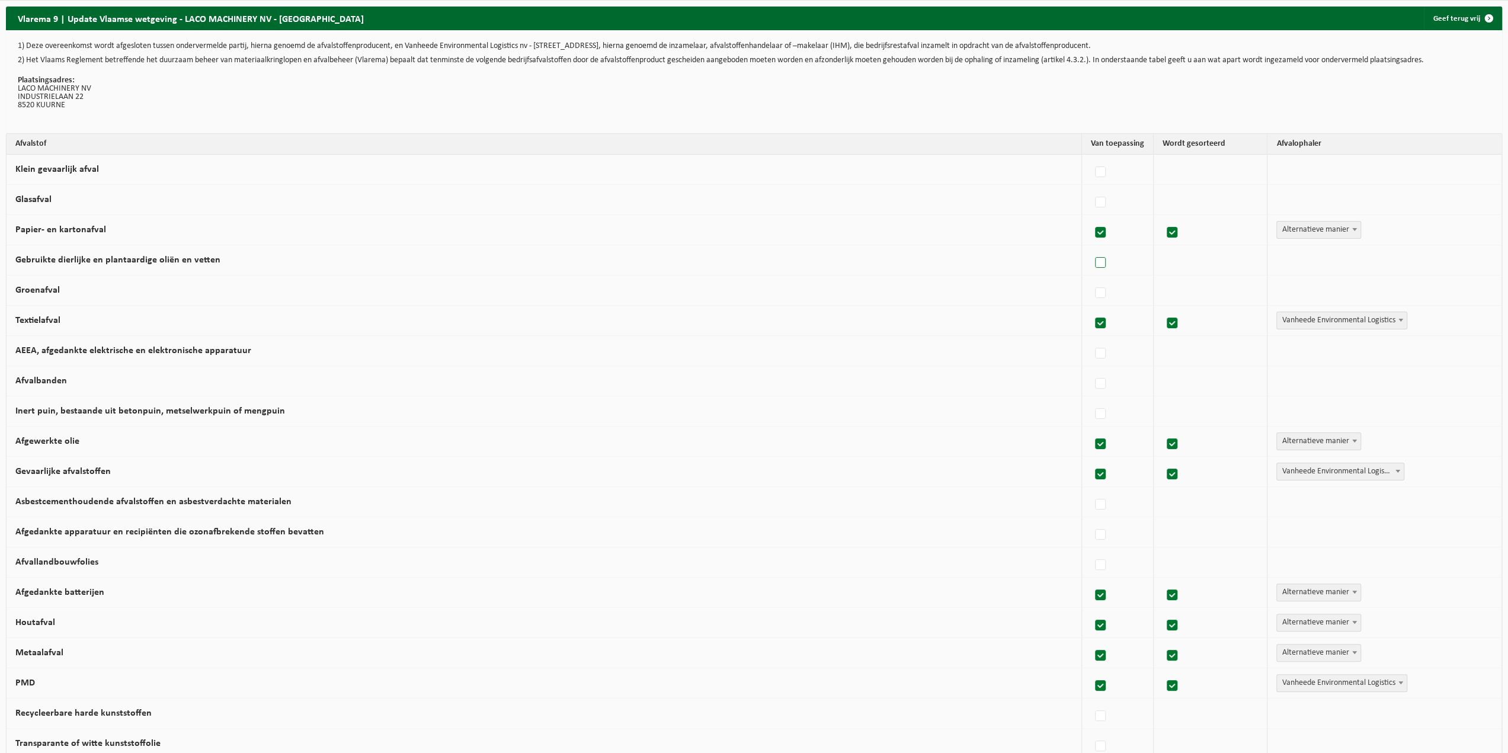
click at [1092, 264] on label at bounding box center [1100, 263] width 17 height 18
click at [1091, 248] on input "Gebruikte dierlijke en plantaardige oliën en vetten" at bounding box center [1090, 248] width 1 height 1
checkbox input "true"
click at [1092, 202] on label at bounding box center [1100, 203] width 17 height 18
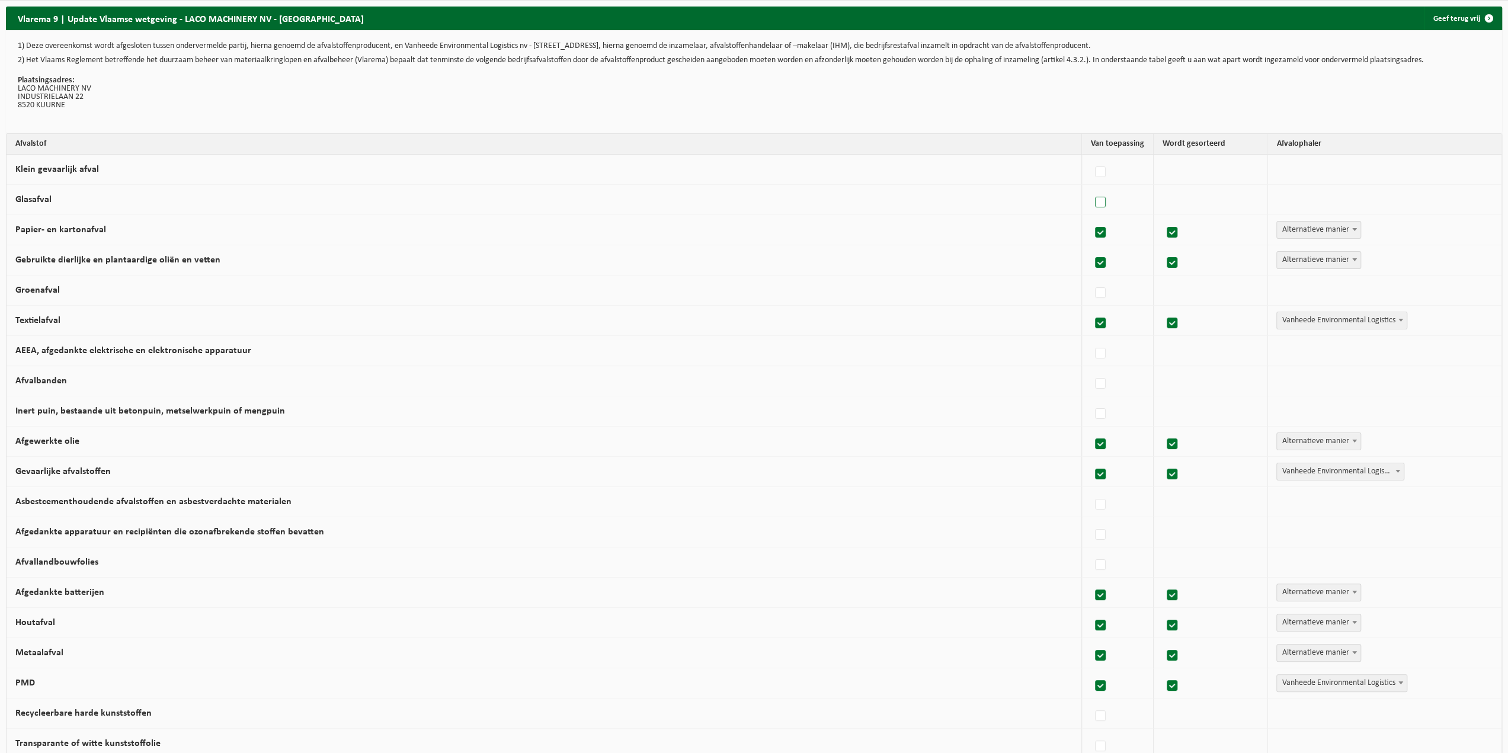
click at [1090, 188] on input "Glasafval" at bounding box center [1090, 187] width 1 height 1
checkbox input "true"
click at [1095, 171] on label at bounding box center [1100, 173] width 17 height 18
click at [1091, 158] on input "Klein gevaarlijk afval" at bounding box center [1090, 157] width 1 height 1
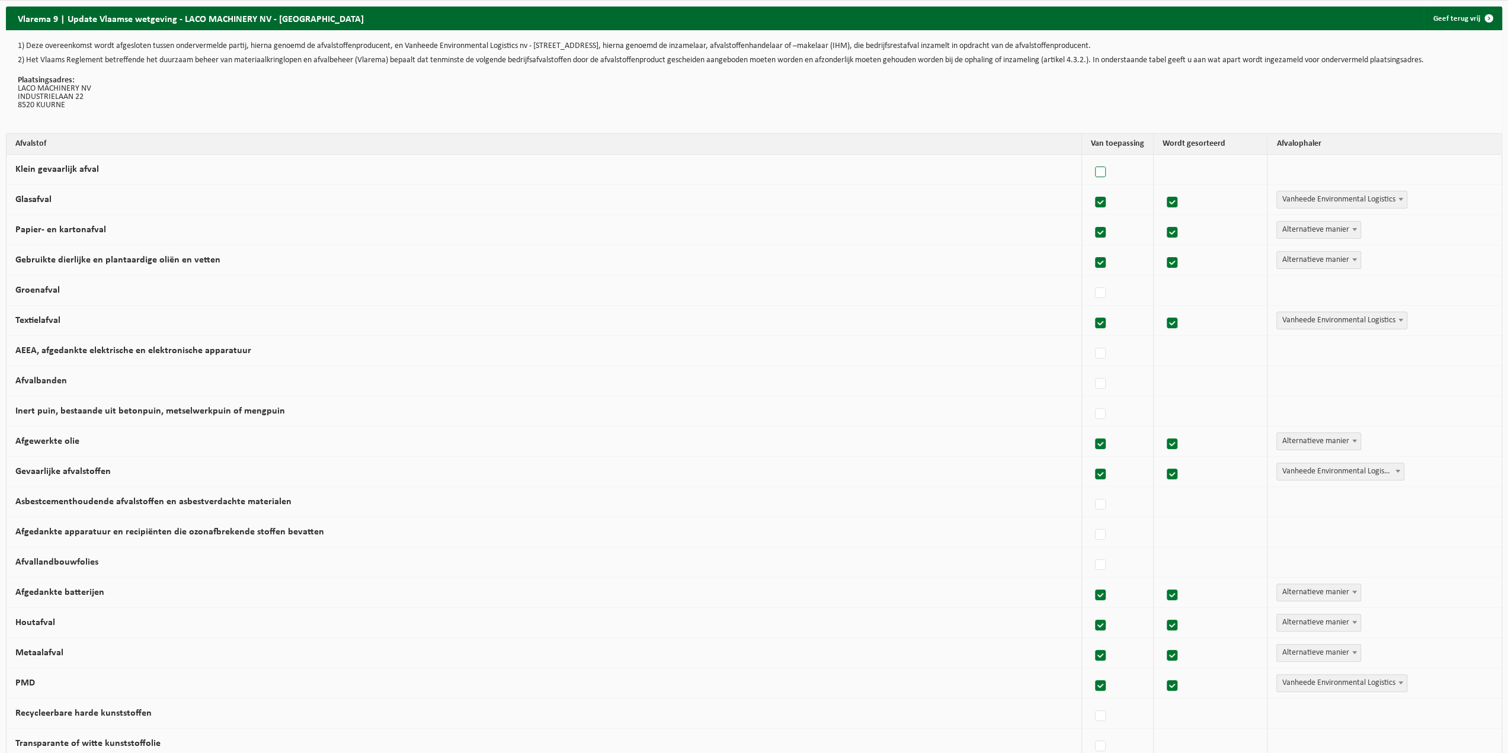
checkbox input "true"
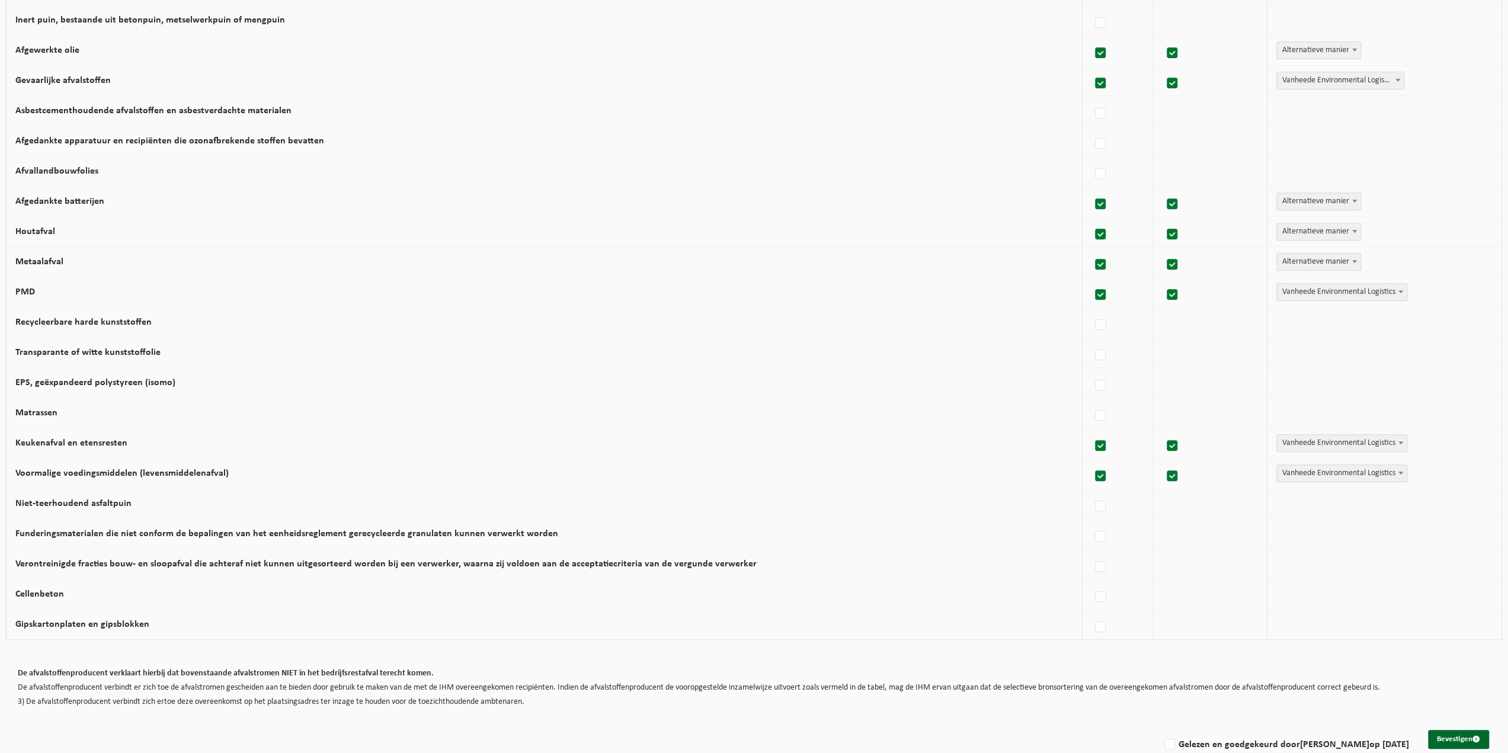
scroll to position [409, 0]
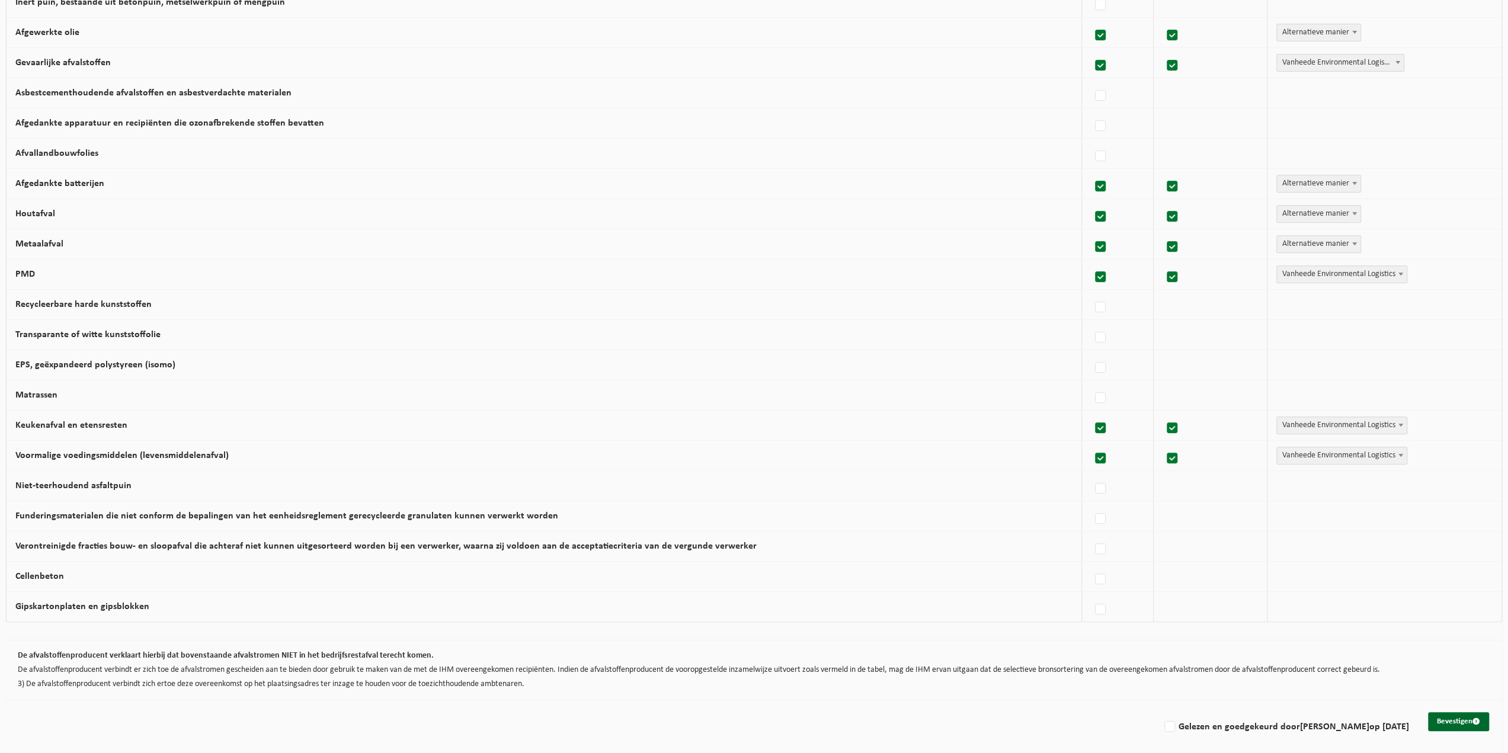
click at [66, 273] on td "PMD" at bounding box center [544, 274] width 1075 height 30
click at [1092, 305] on label at bounding box center [1100, 308] width 17 height 18
click at [1091, 293] on input "Recycleerbare harde kunststoffen" at bounding box center [1090, 292] width 1 height 1
checkbox input "true"
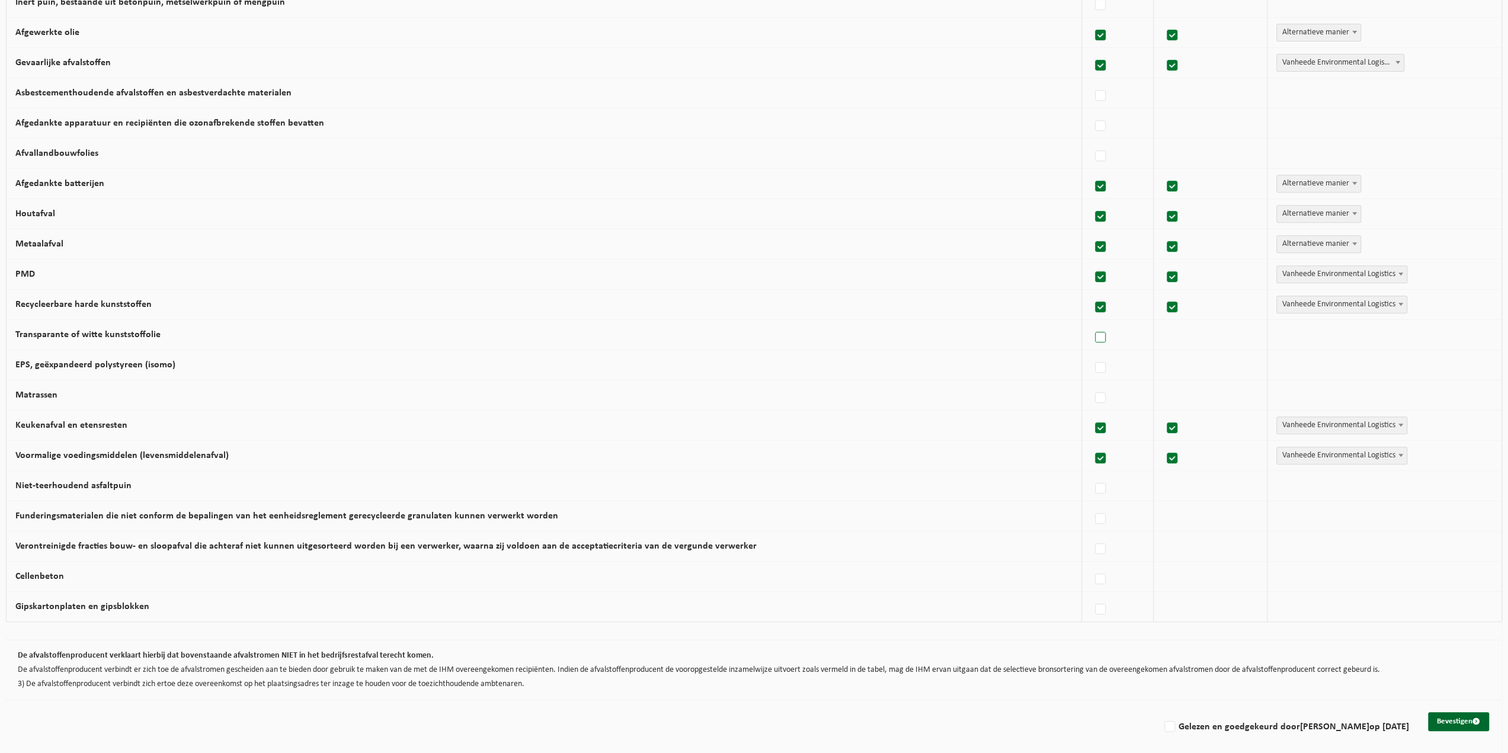
click at [1092, 329] on label at bounding box center [1100, 338] width 17 height 18
click at [1091, 323] on input "Transparante of witte kunststoffolie" at bounding box center [1090, 322] width 1 height 1
checkbox input "true"
click at [1293, 330] on span "Vanheede Environmental Logistics" at bounding box center [1342, 334] width 130 height 17
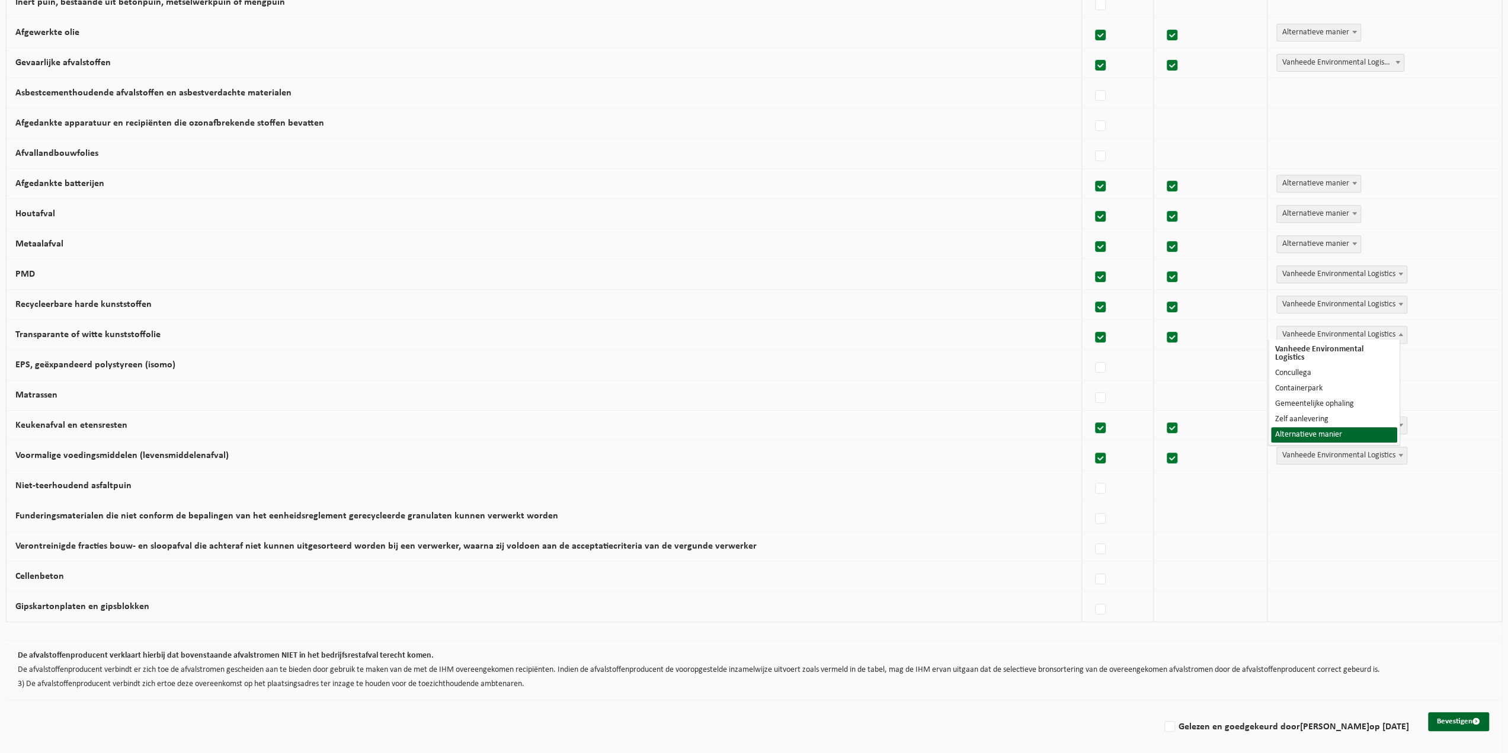
select select "Alternatieve manier"
click at [1094, 363] on label at bounding box center [1100, 368] width 17 height 18
click at [1091, 353] on input "EPS, geëxpandeerd polystyreen (isomo)" at bounding box center [1090, 353] width 1 height 1
checkbox input "true"
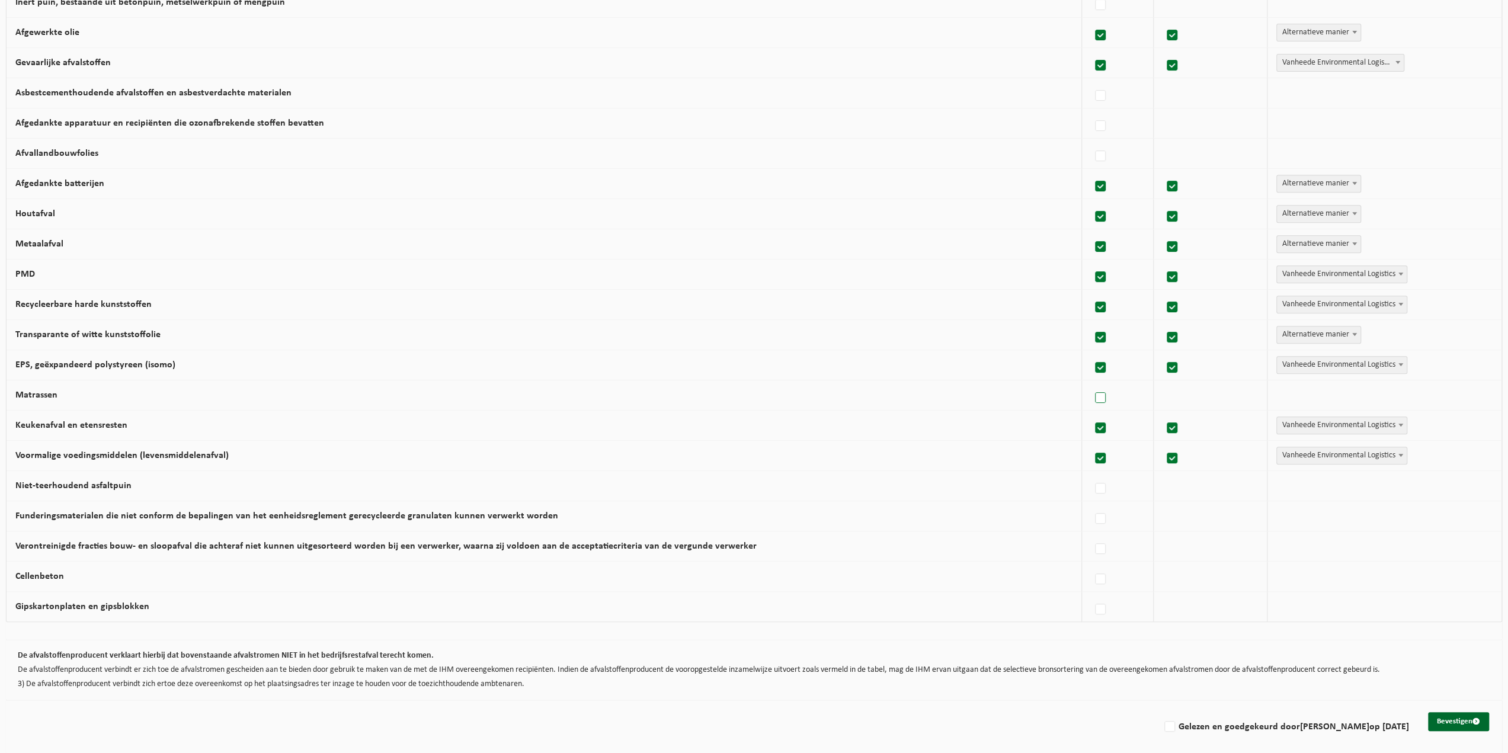
click at [1094, 392] on label at bounding box center [1100, 398] width 17 height 18
click at [1091, 383] on input "Matrassen" at bounding box center [1090, 383] width 1 height 1
checkbox input "true"
click at [1093, 395] on label at bounding box center [1100, 398] width 17 height 18
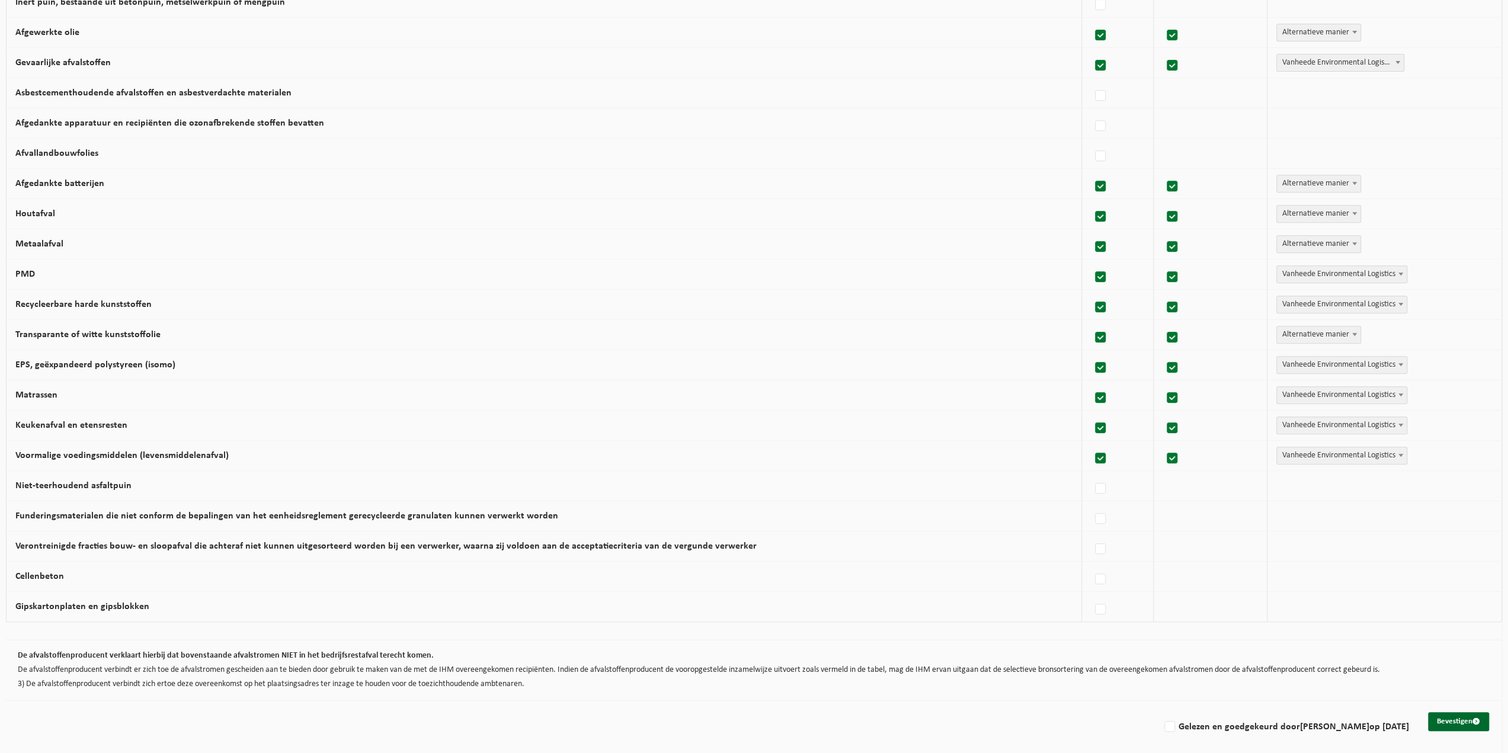
click at [1091, 383] on input "Matrassen" at bounding box center [1090, 383] width 1 height 1
checkbox input "false"
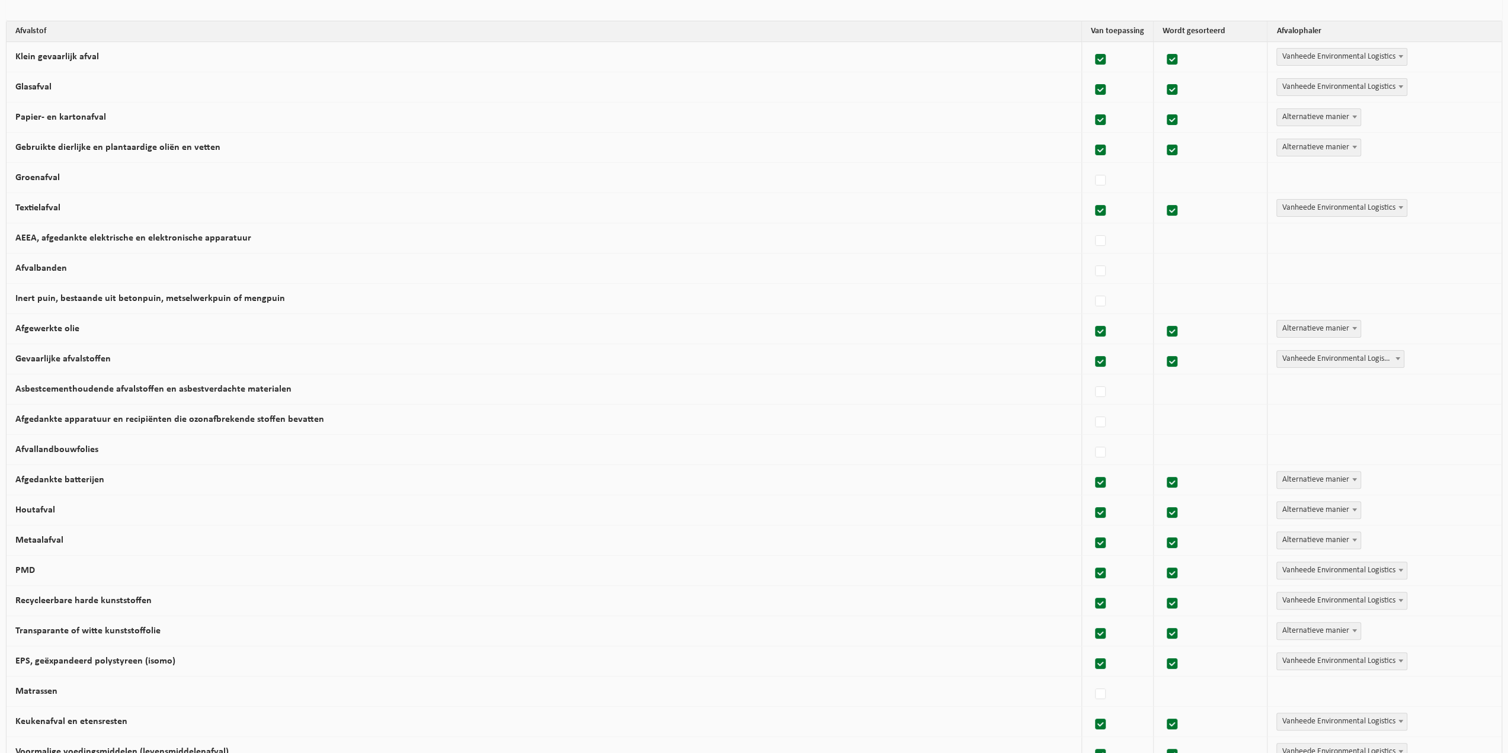
scroll to position [0, 0]
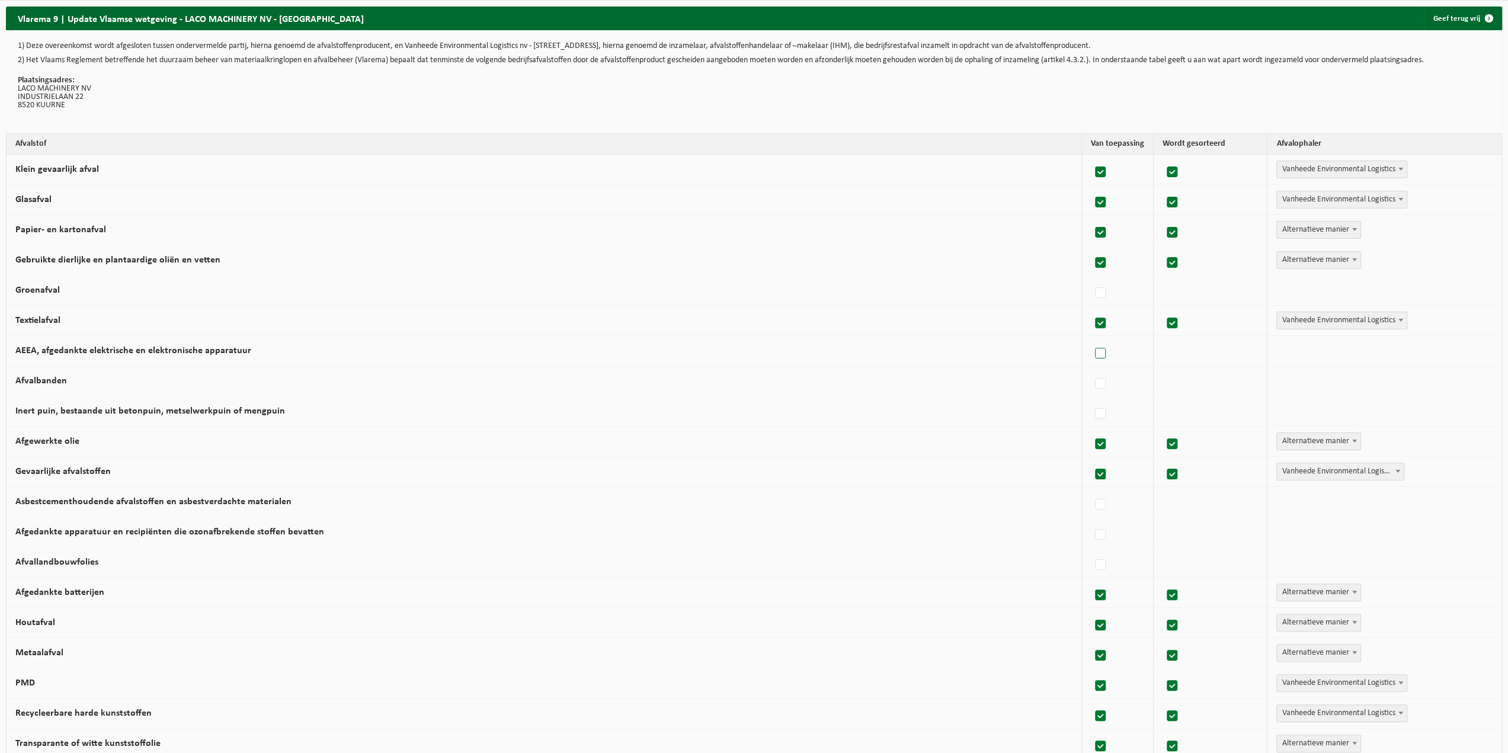
click at [1092, 351] on label at bounding box center [1100, 354] width 17 height 18
click at [1091, 339] on input "AEEA, afgedankte elektrische en elektronische apparatuur" at bounding box center [1090, 338] width 1 height 1
checkbox input "true"
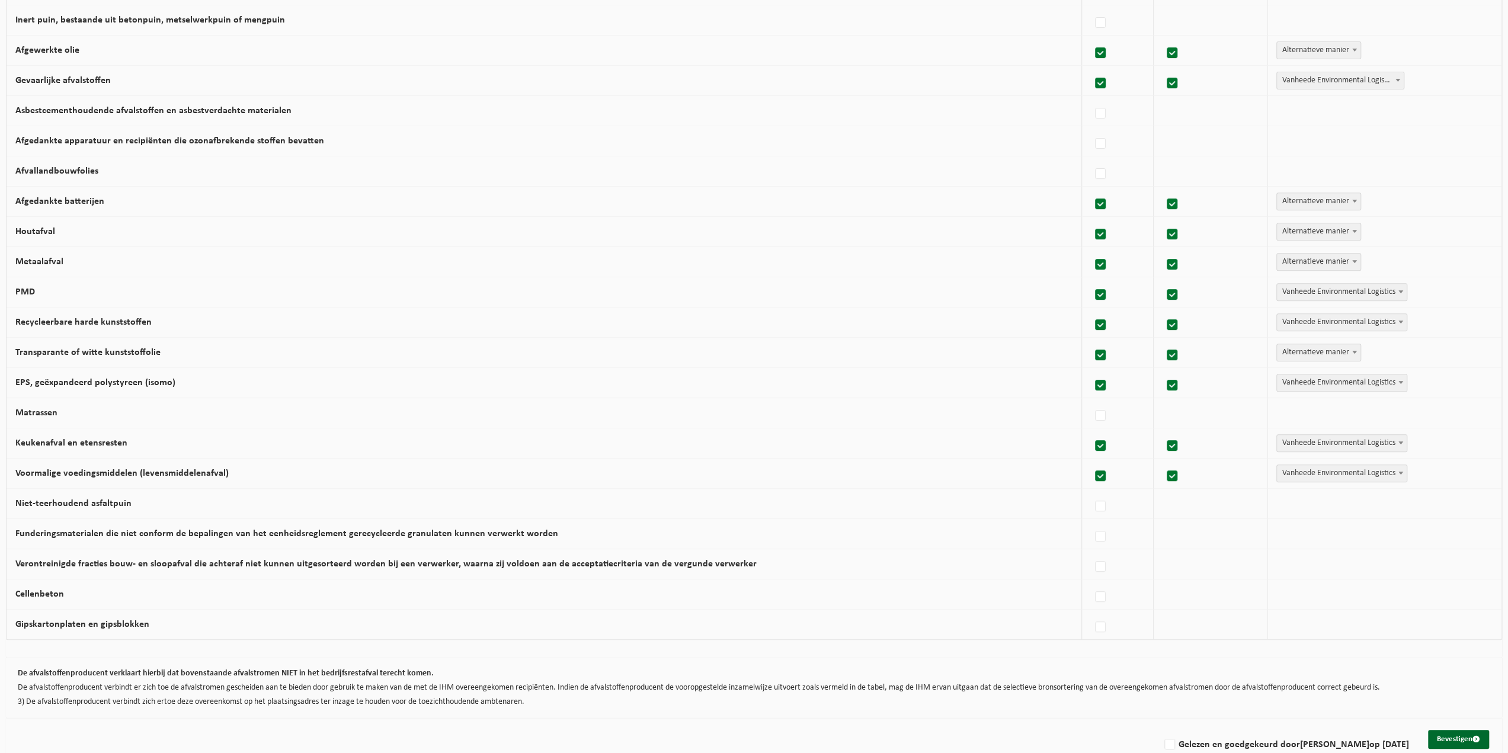
scroll to position [409, 0]
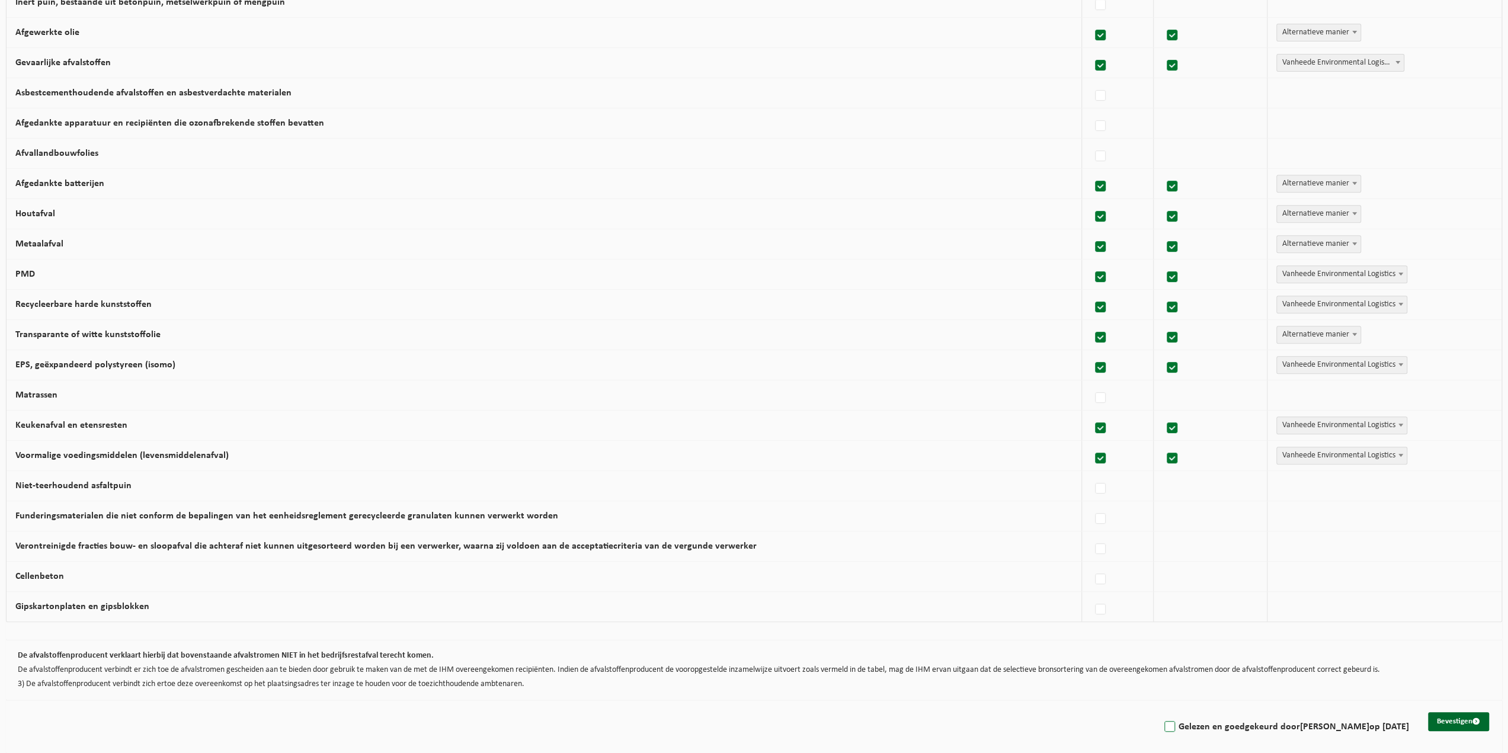
click at [1162, 720] on label "Gelezen en goedgekeurd door CHARLOTTE LAPAUW op 20/08/25" at bounding box center [1285, 727] width 247 height 18
click at [1159, 712] on input "Gelezen en goedgekeurd door CHARLOTTE LAPAUW op 20/08/25" at bounding box center [1159, 712] width 1 height 1
checkbox input "true"
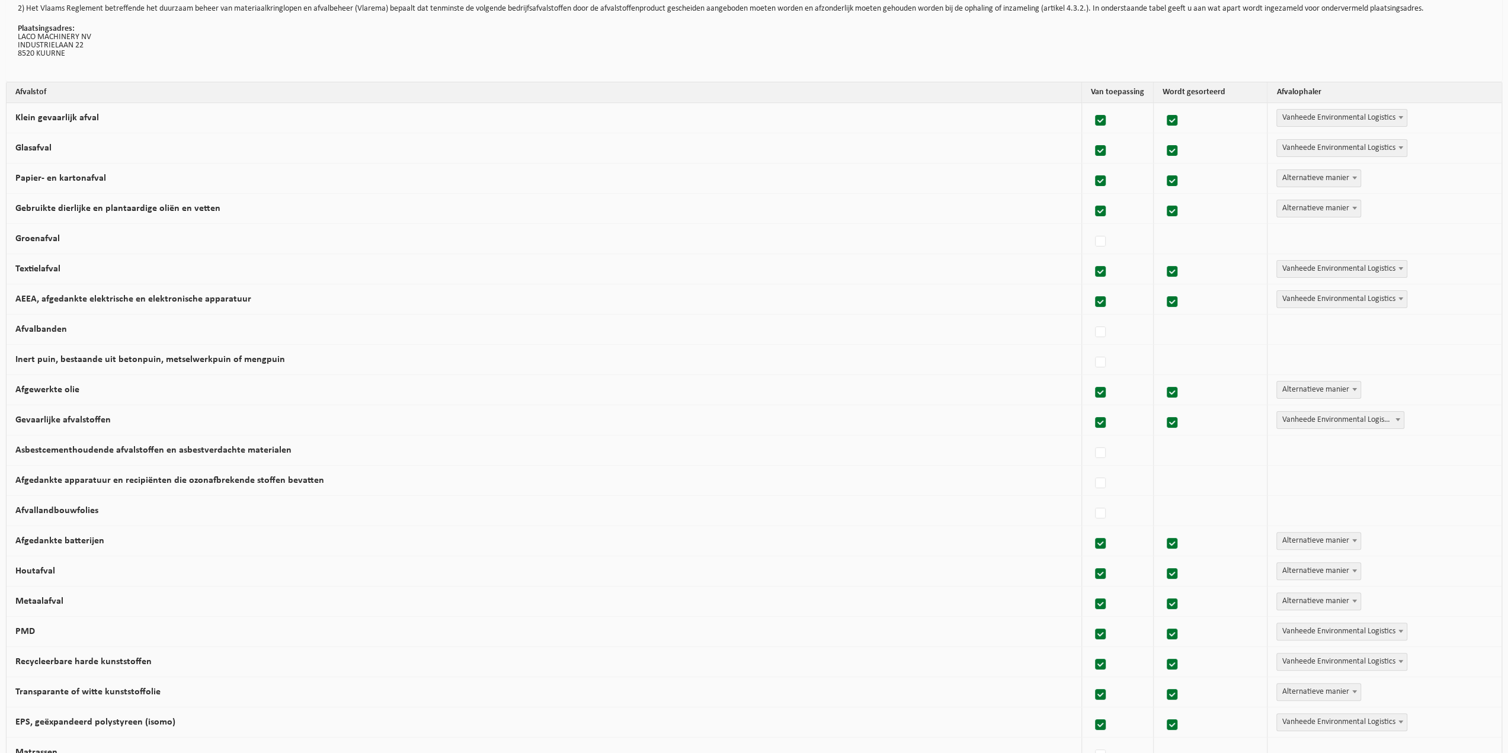
scroll to position [0, 0]
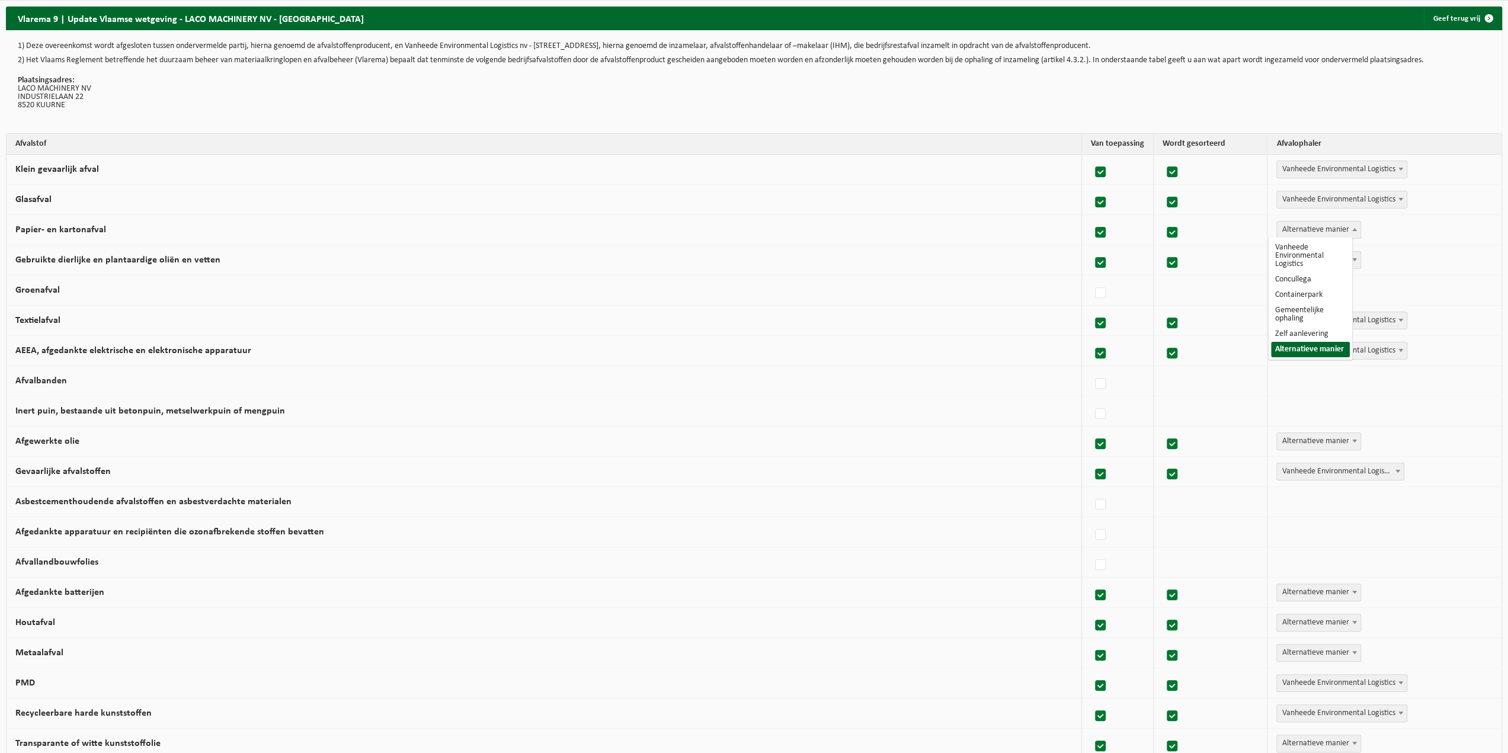
click at [1284, 225] on span "Alternatieve manier" at bounding box center [1319, 230] width 84 height 17
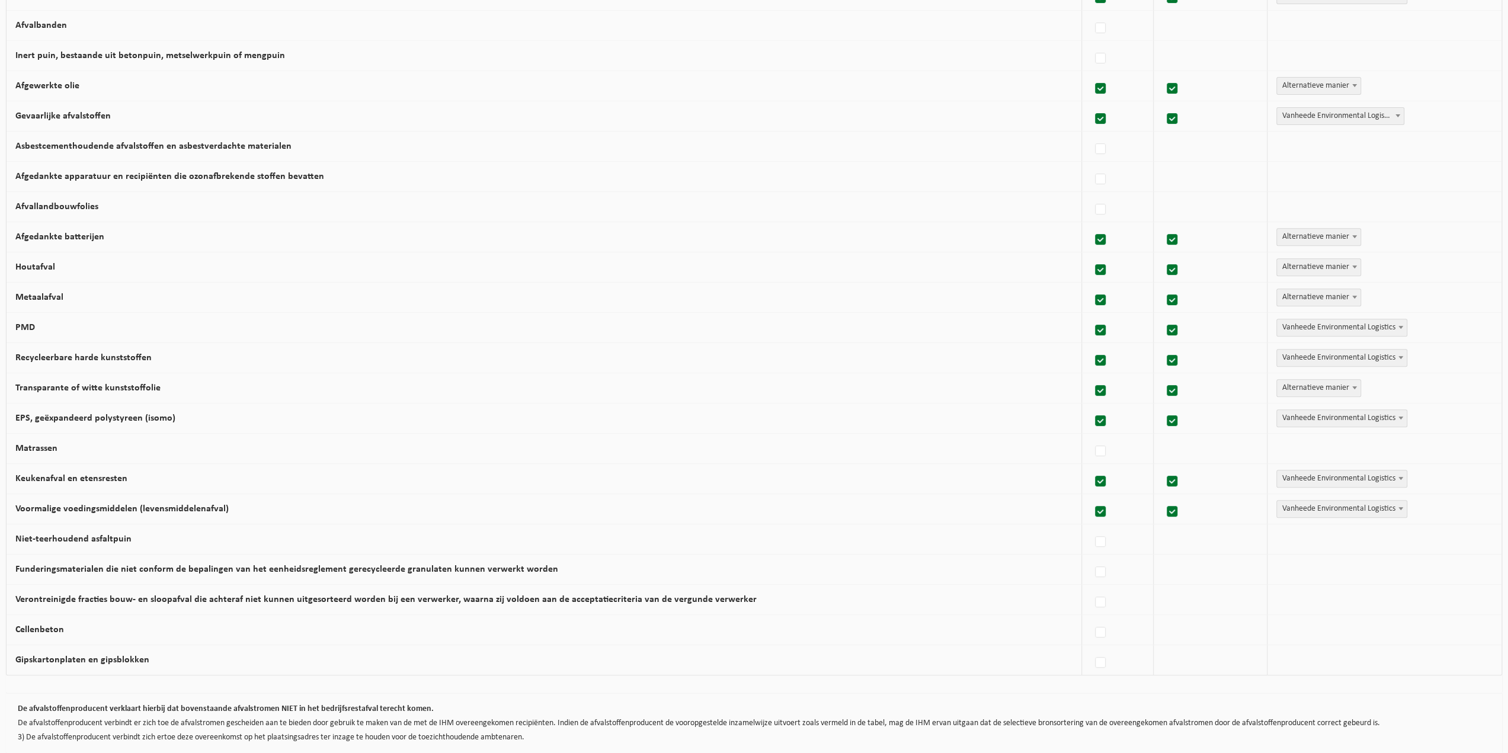
scroll to position [409, 0]
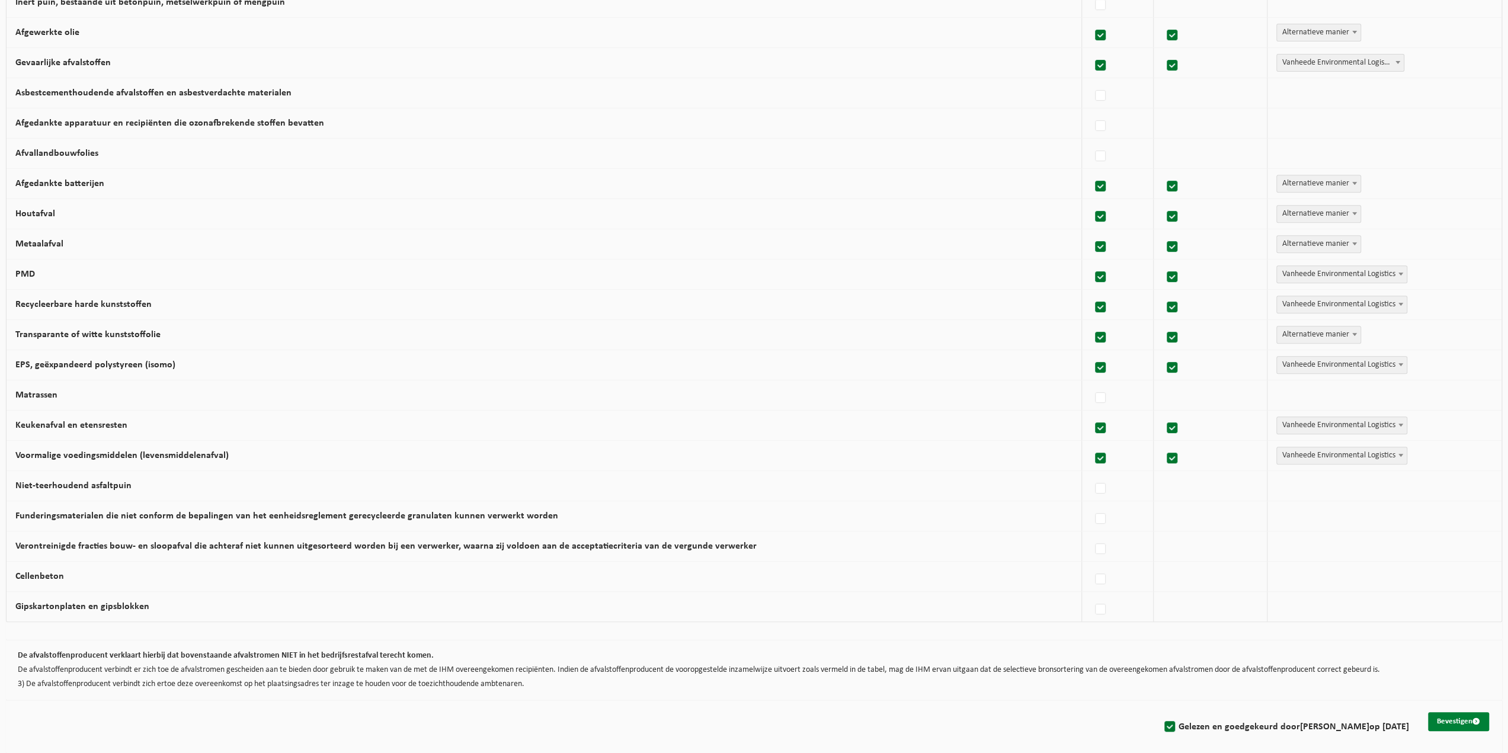
click at [1453, 718] on button "Bevestigen" at bounding box center [1458, 721] width 61 height 19
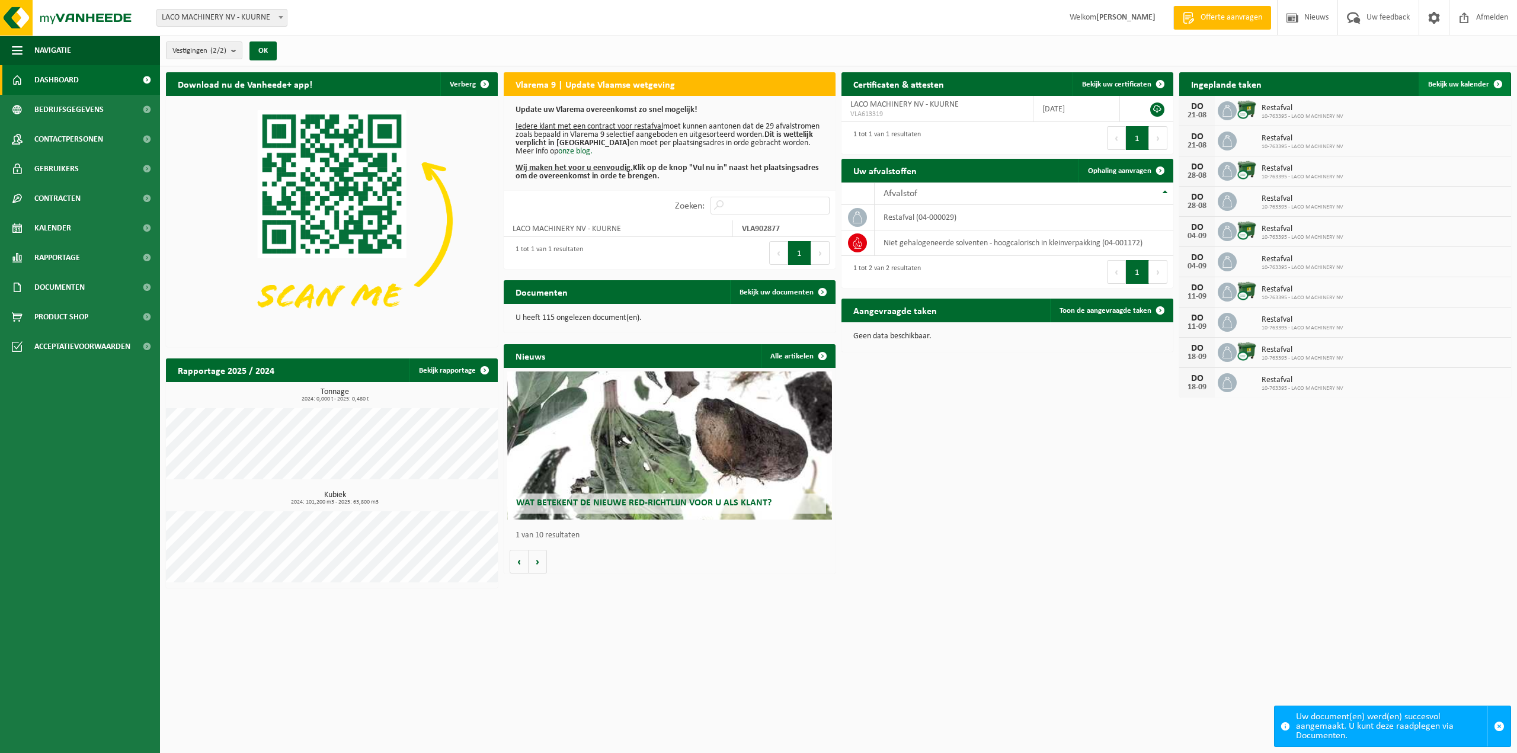
click at [1460, 81] on span "Bekijk uw kalender" at bounding box center [1458, 85] width 61 height 8
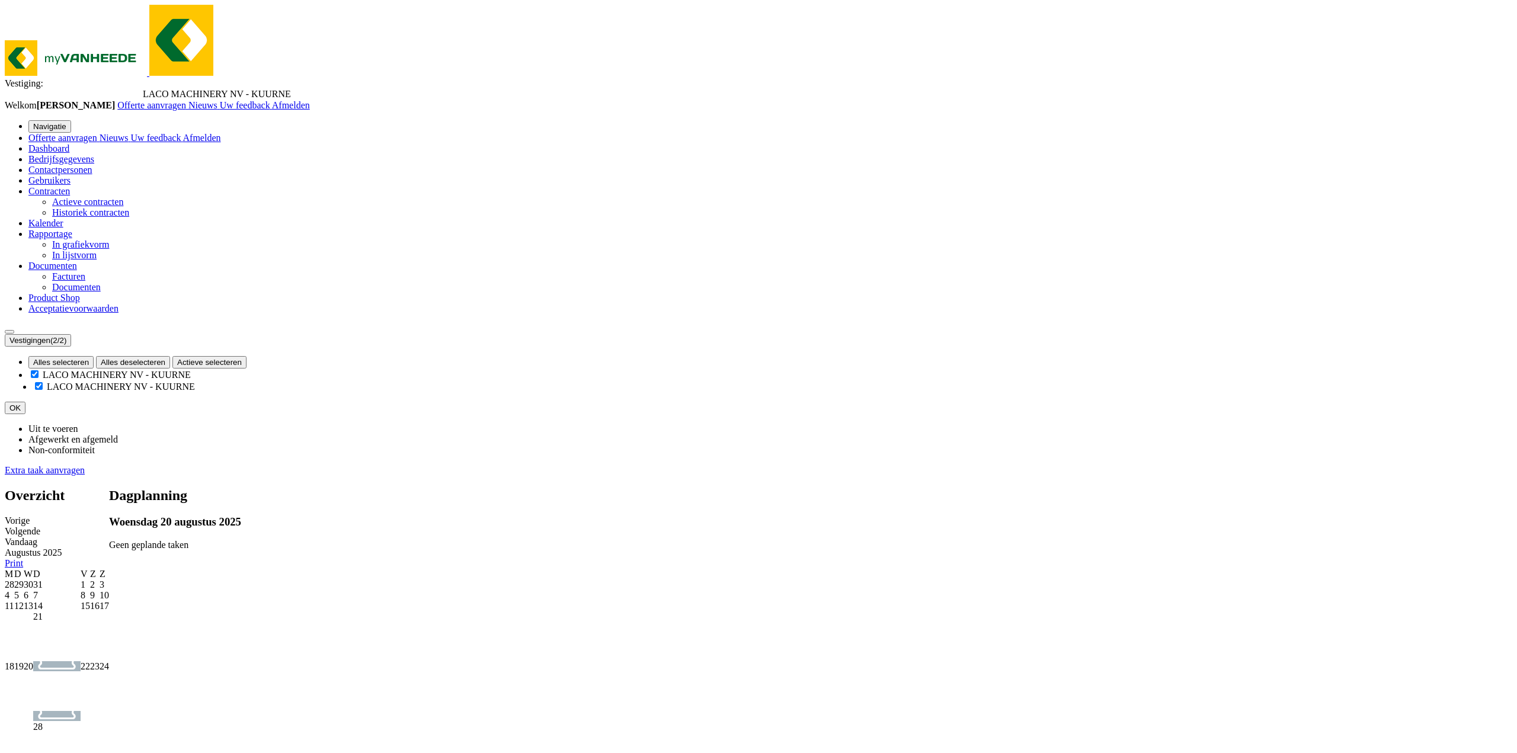
click at [81, 622] on div at bounding box center [56, 672] width 47 height 100
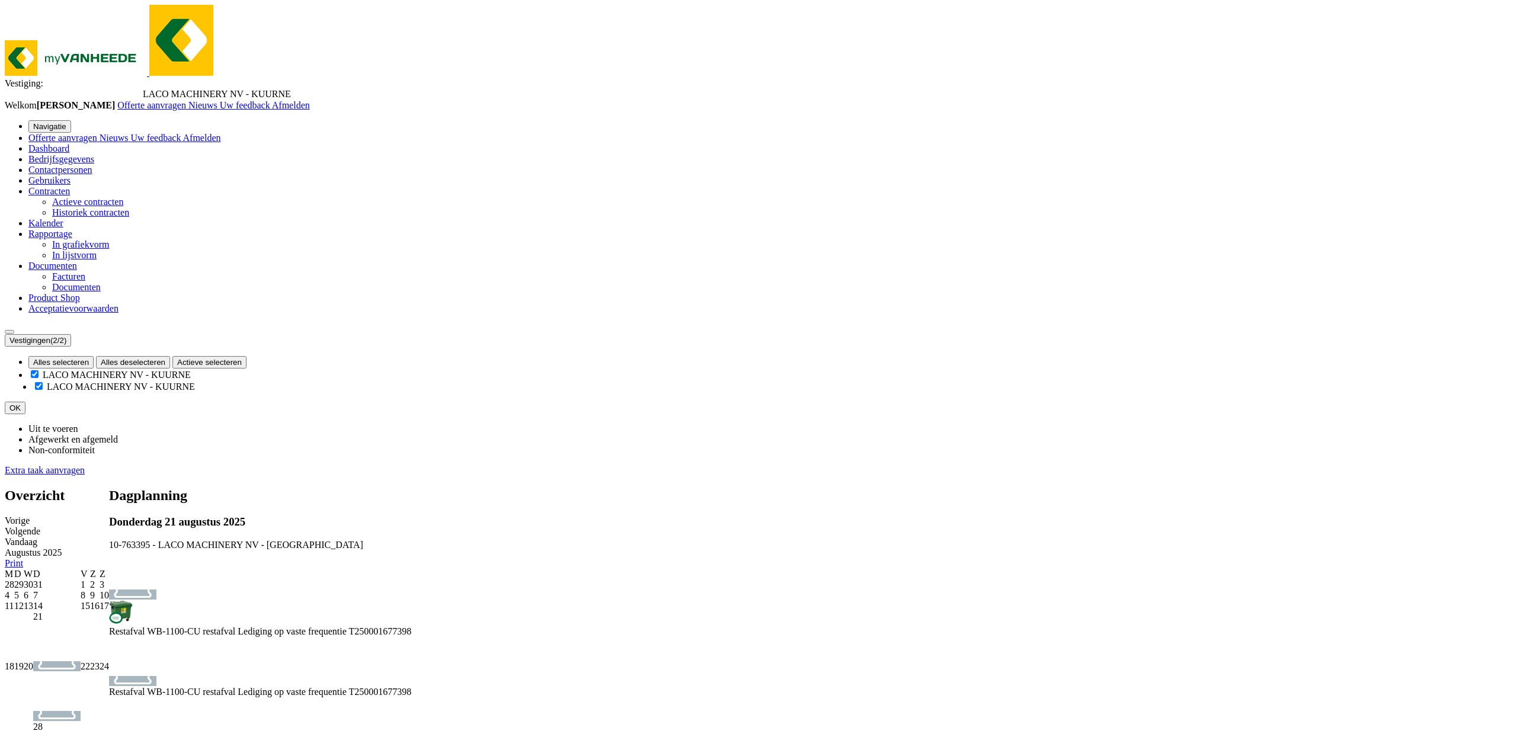
click at [33, 661] on div "20" at bounding box center [28, 666] width 9 height 11
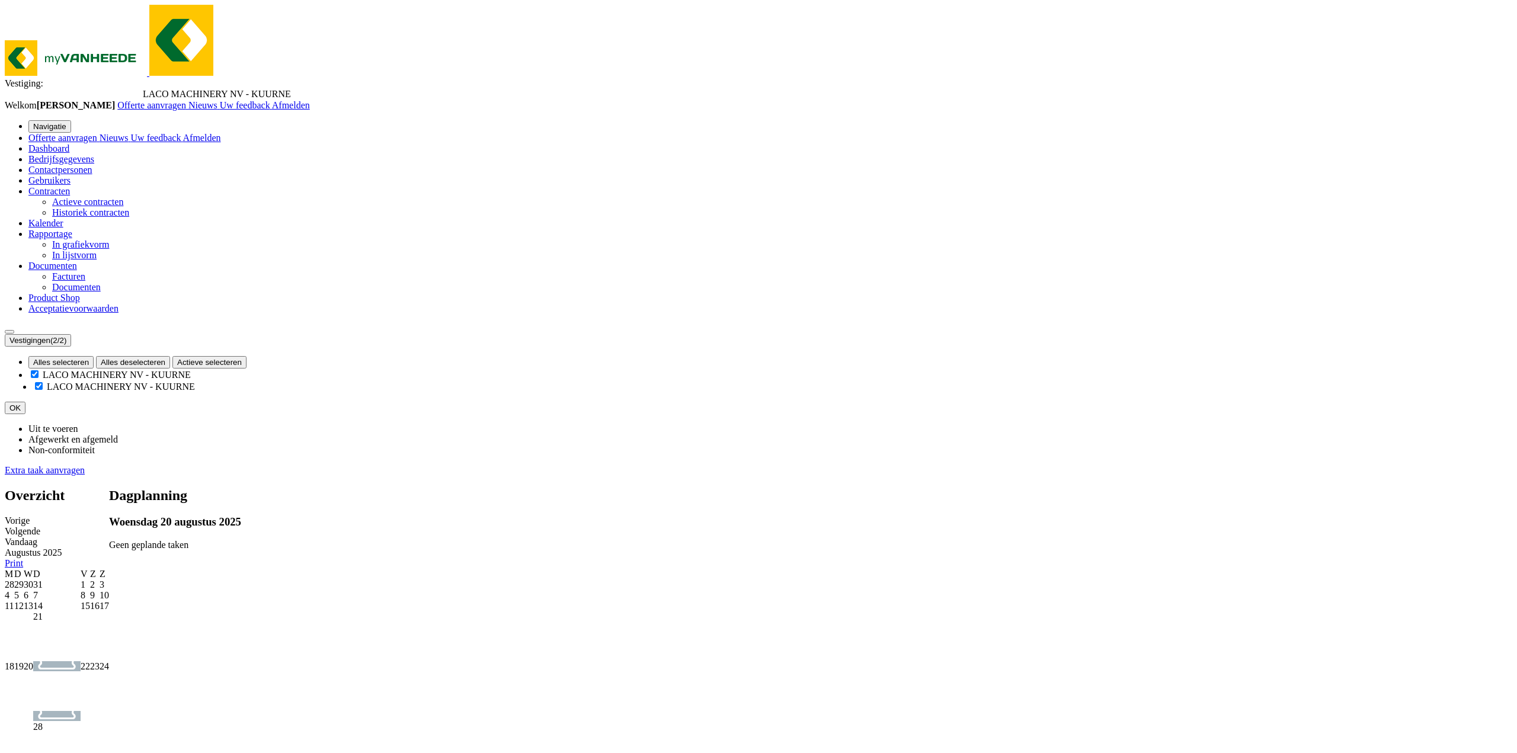
click at [81, 611] on div "21" at bounding box center [56, 666] width 47 height 110
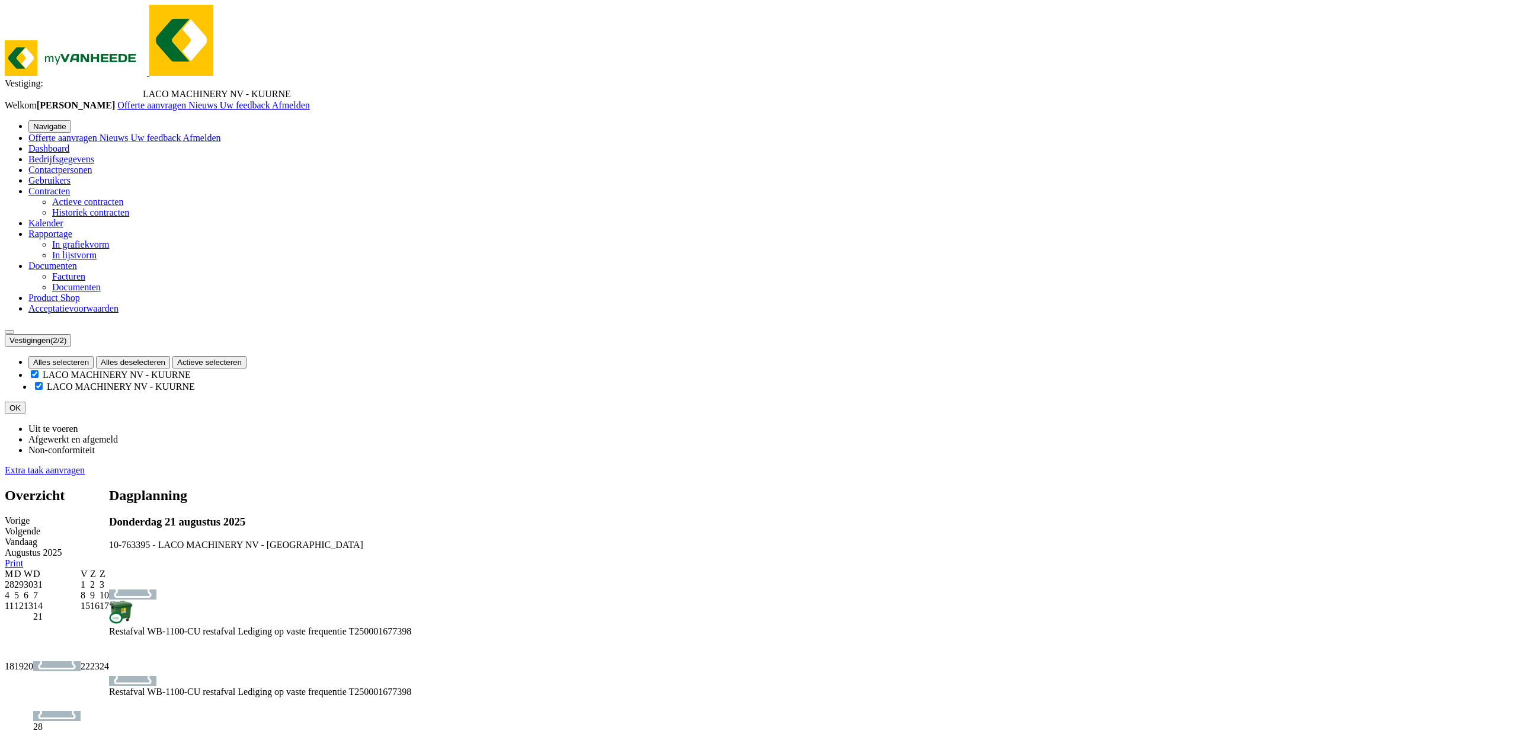
click at [310, 100] on span "Afmelden" at bounding box center [291, 105] width 38 height 10
